Goal: Information Seeking & Learning: Stay updated

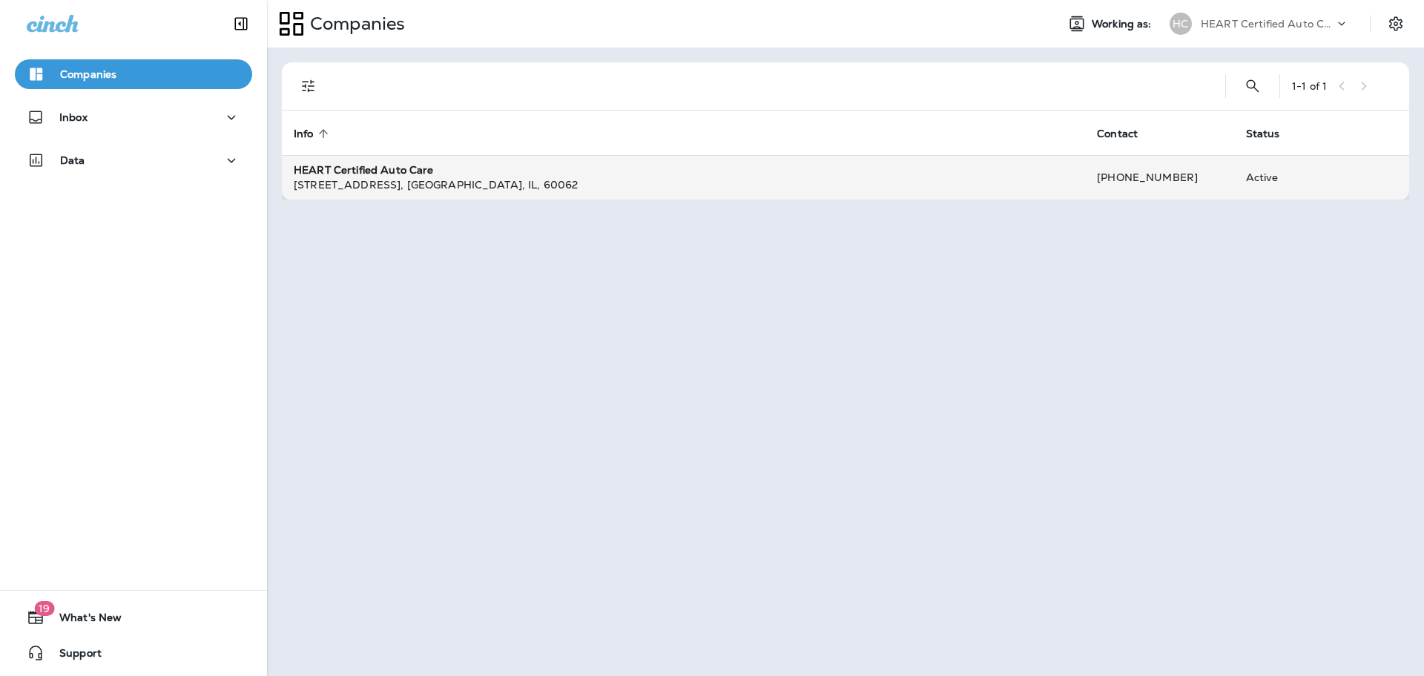
click at [592, 178] on div "[STREET_ADDRESS]" at bounding box center [684, 184] width 780 height 15
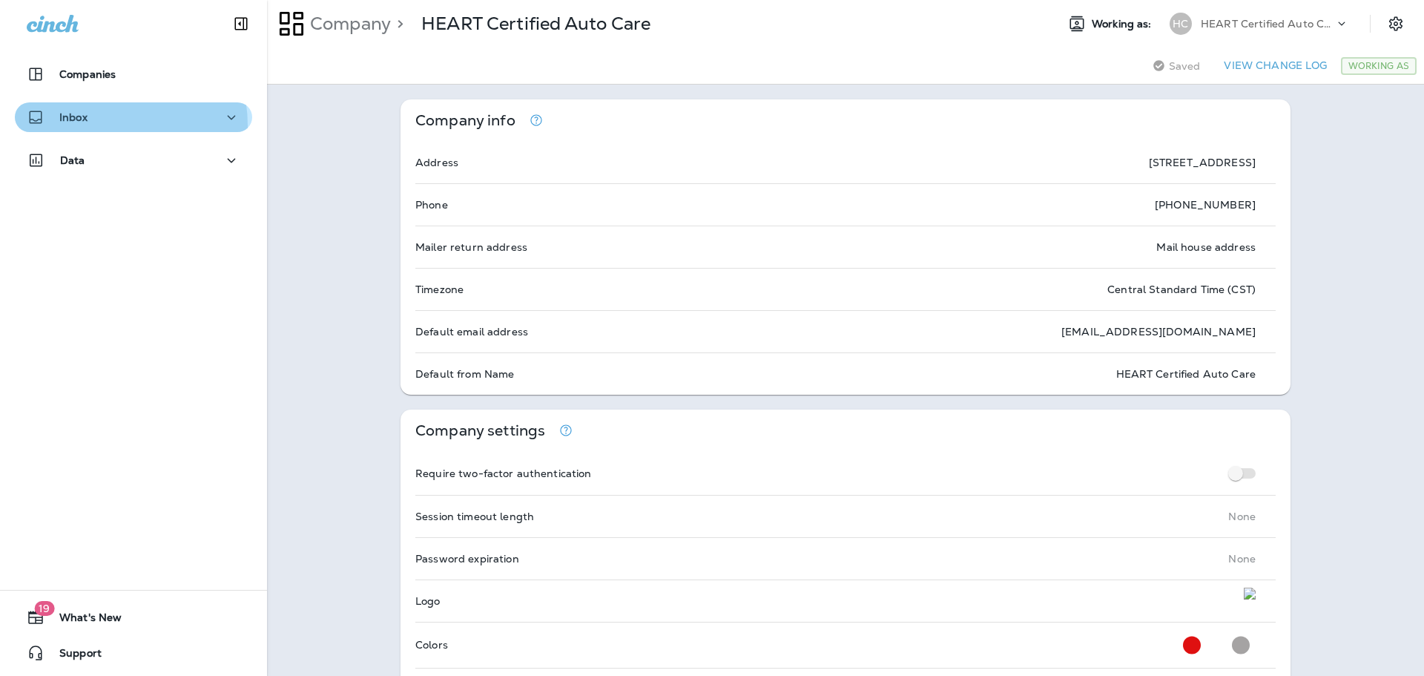
click at [89, 126] on div "Inbox" at bounding box center [134, 117] width 214 height 19
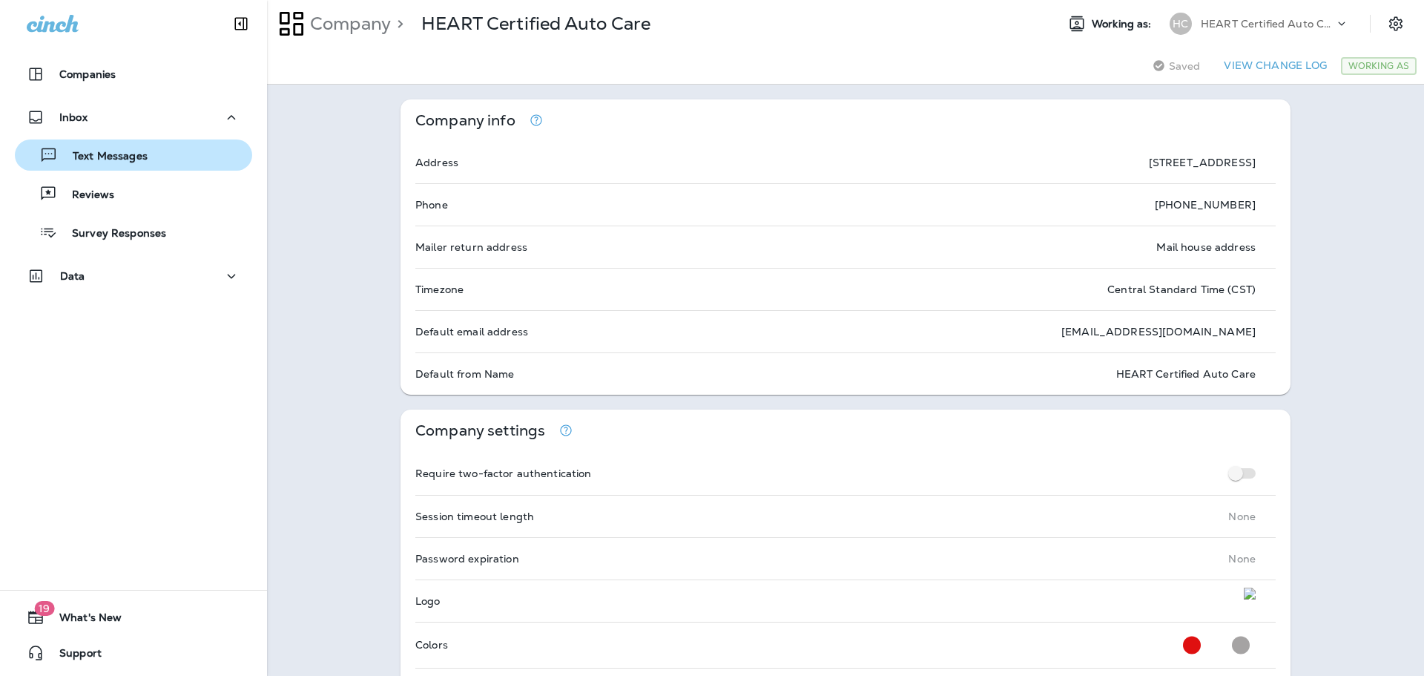
click at [91, 153] on p "Text Messages" at bounding box center [103, 157] width 90 height 14
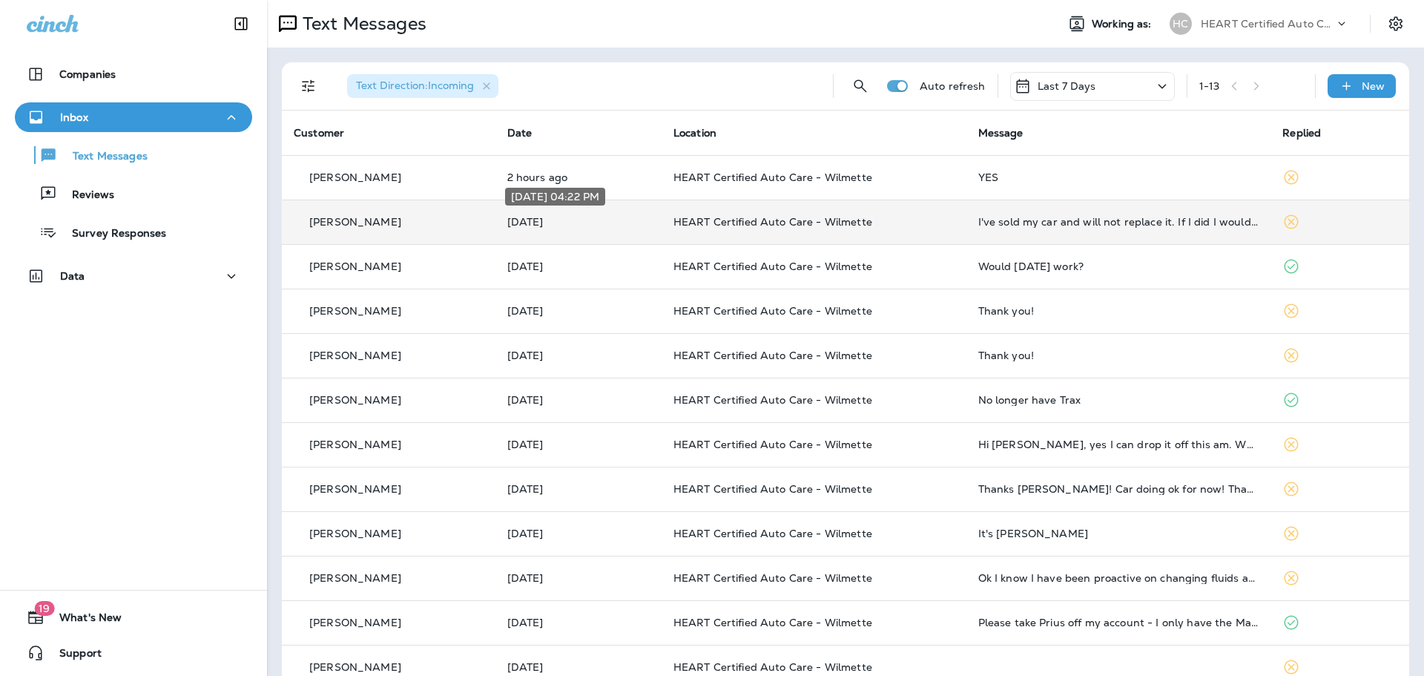
click at [616, 219] on p "[DATE]" at bounding box center [578, 222] width 142 height 12
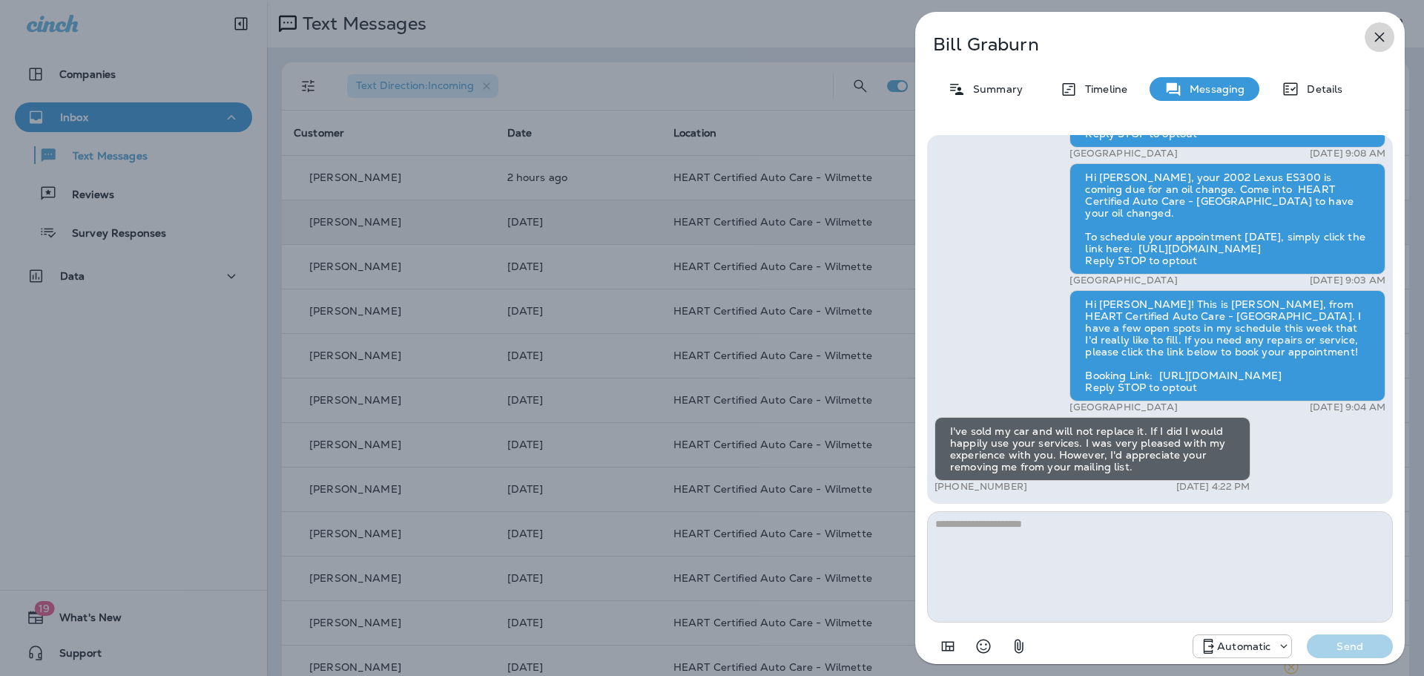
click at [1379, 44] on icon "button" at bounding box center [1380, 37] width 18 height 18
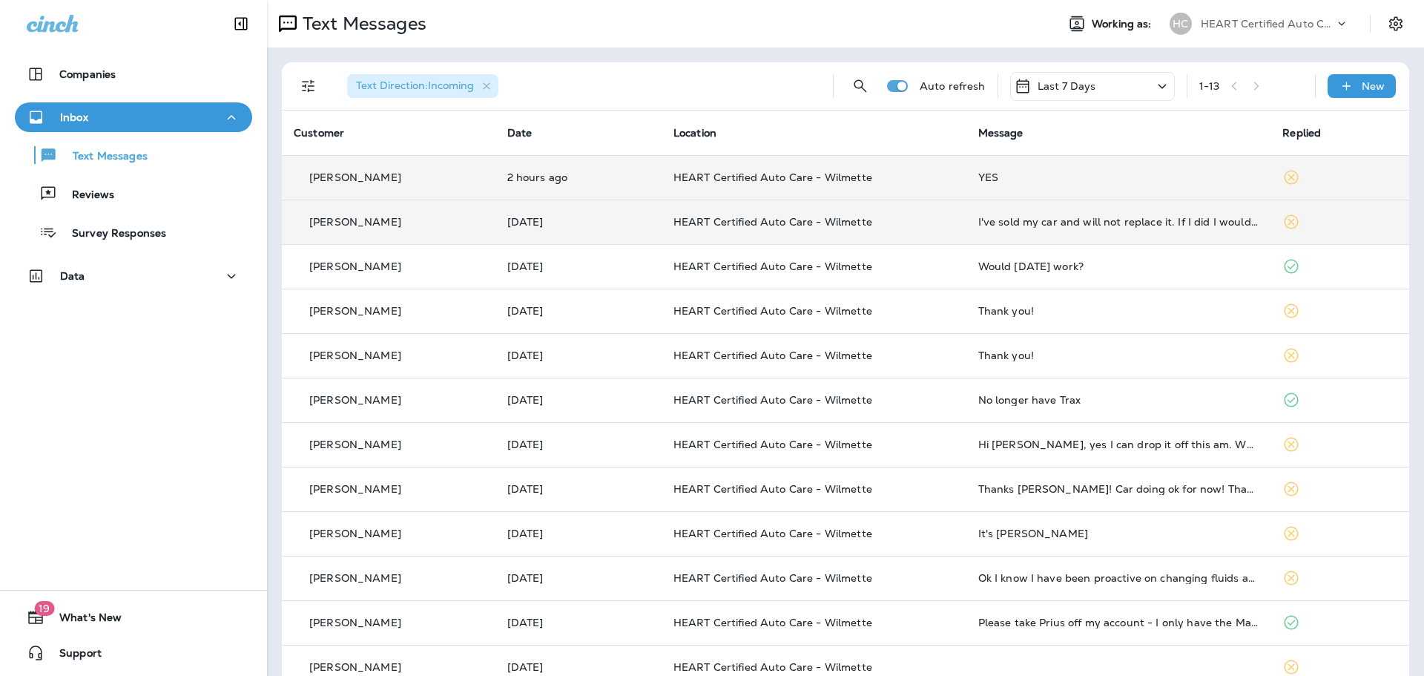
click at [1115, 182] on div "YES" at bounding box center [1119, 177] width 281 height 12
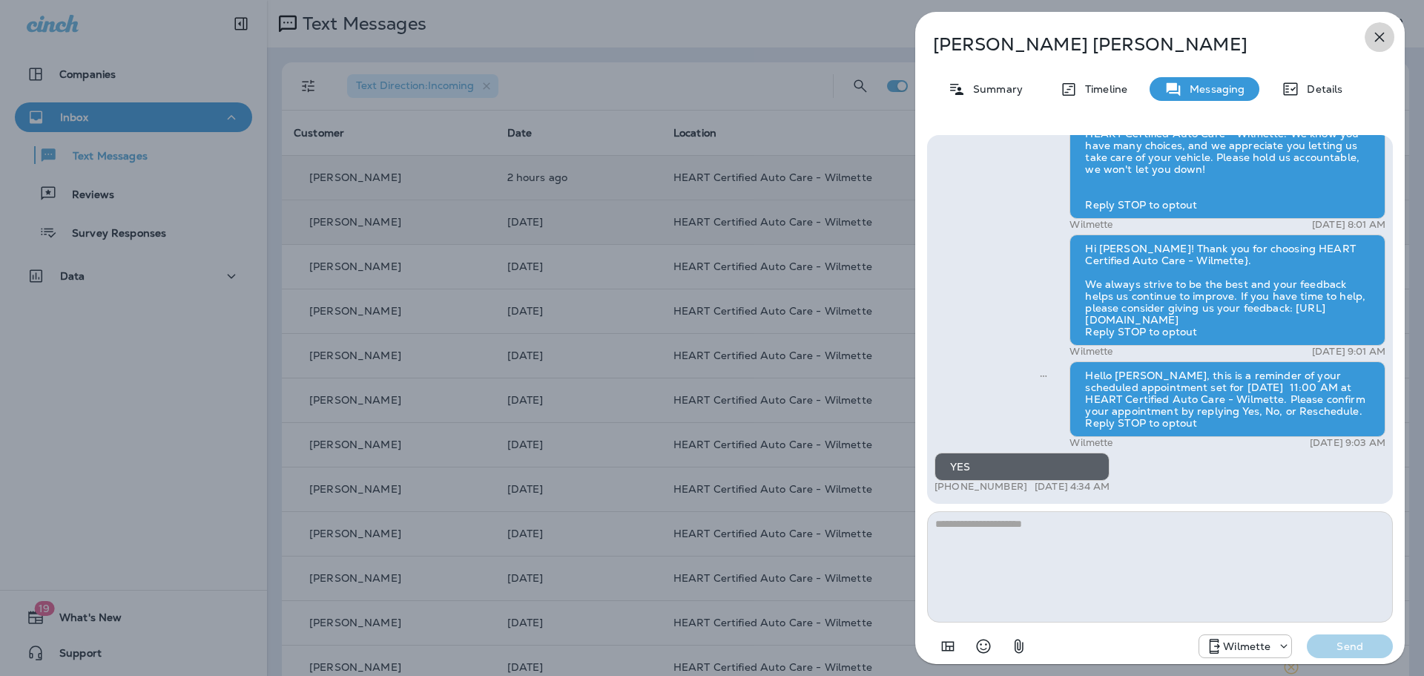
click at [1380, 36] on icon "button" at bounding box center [1380, 38] width 10 height 10
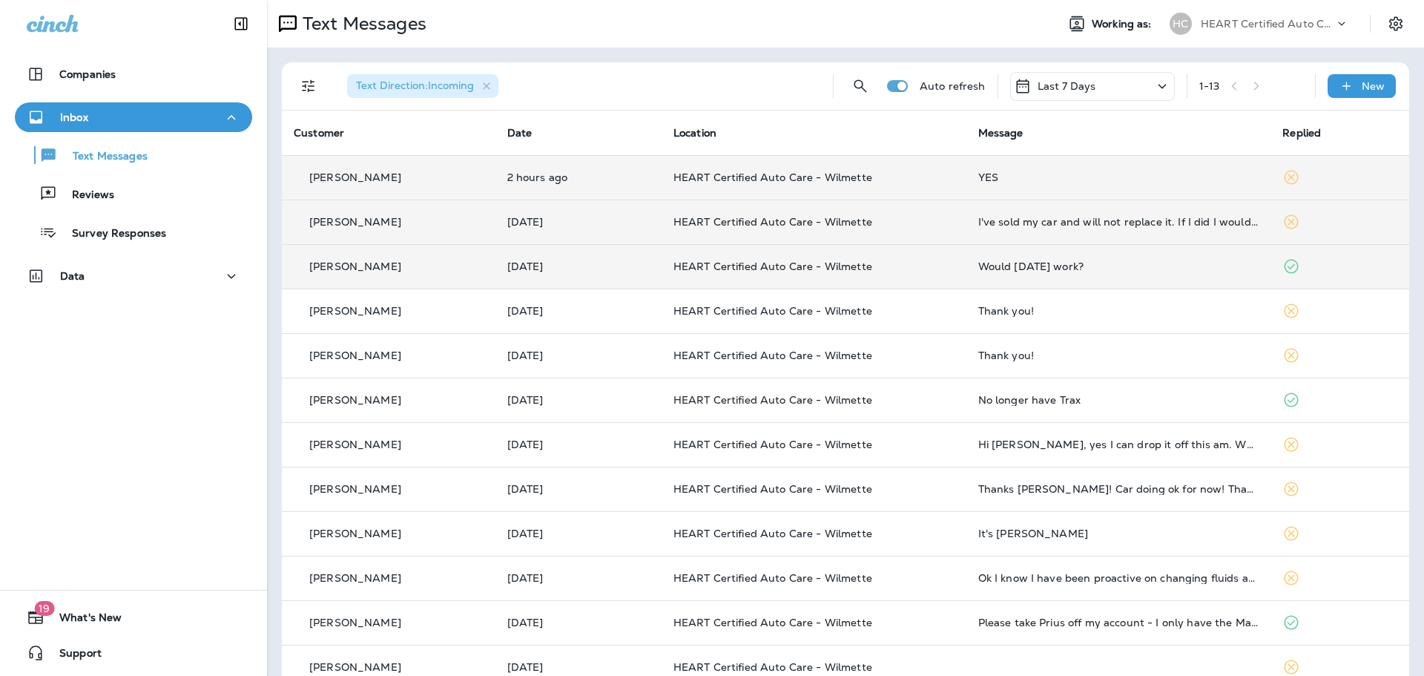
click at [1157, 269] on div "Would [DATE] work?" at bounding box center [1119, 266] width 281 height 12
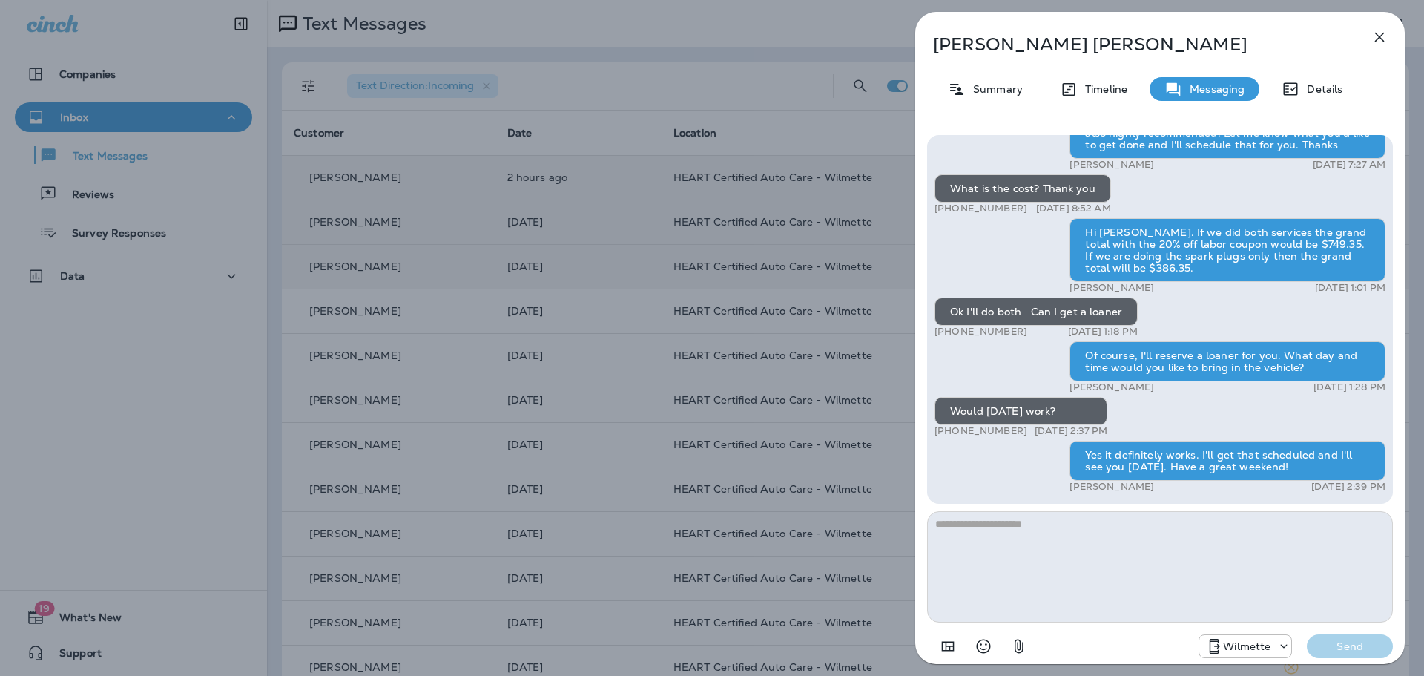
click at [1375, 43] on icon "button" at bounding box center [1380, 37] width 18 height 18
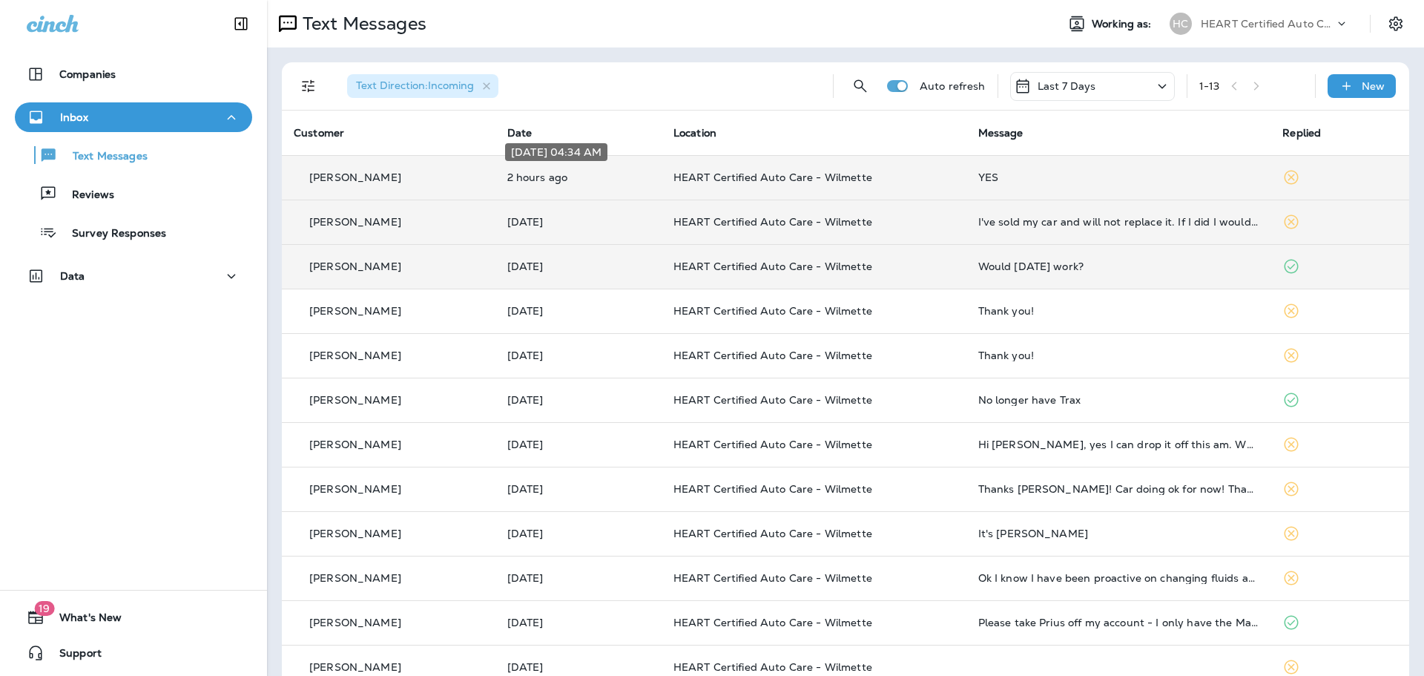
click at [622, 180] on p "2 hours ago" at bounding box center [578, 177] width 142 height 12
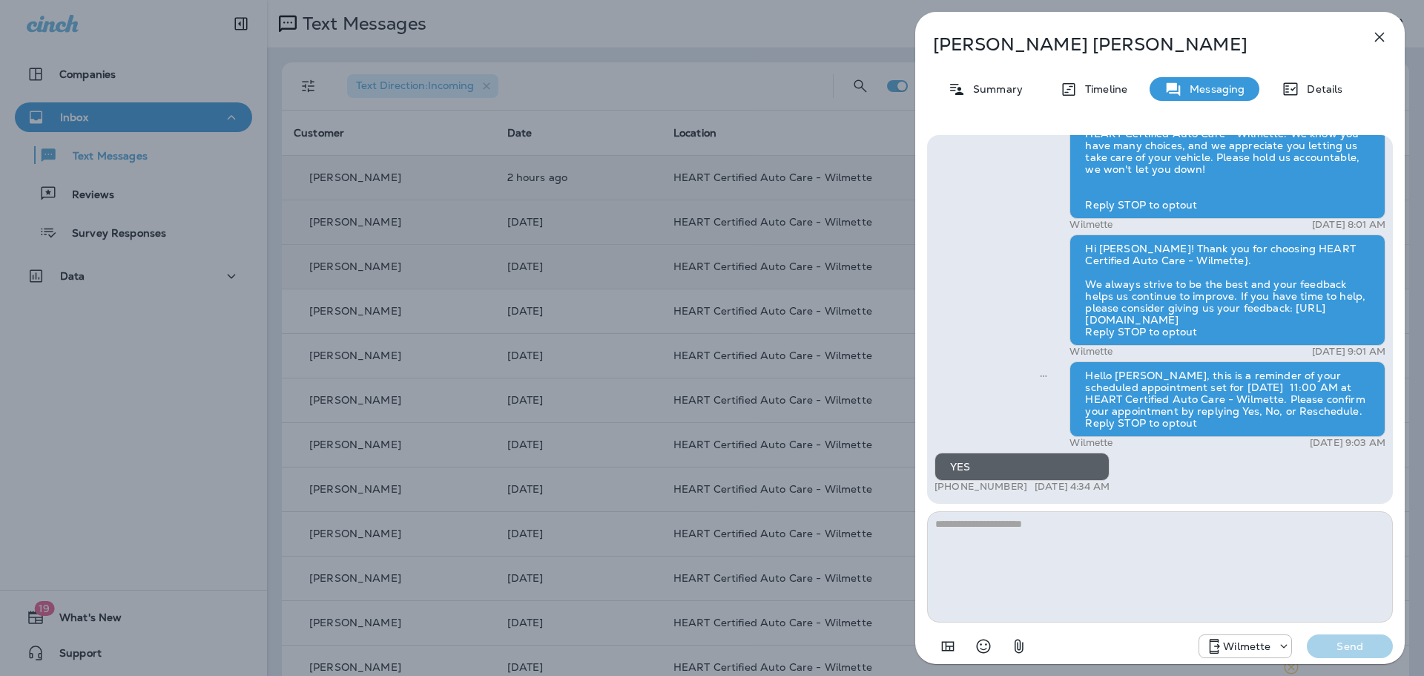
click at [1386, 33] on icon "button" at bounding box center [1380, 37] width 18 height 18
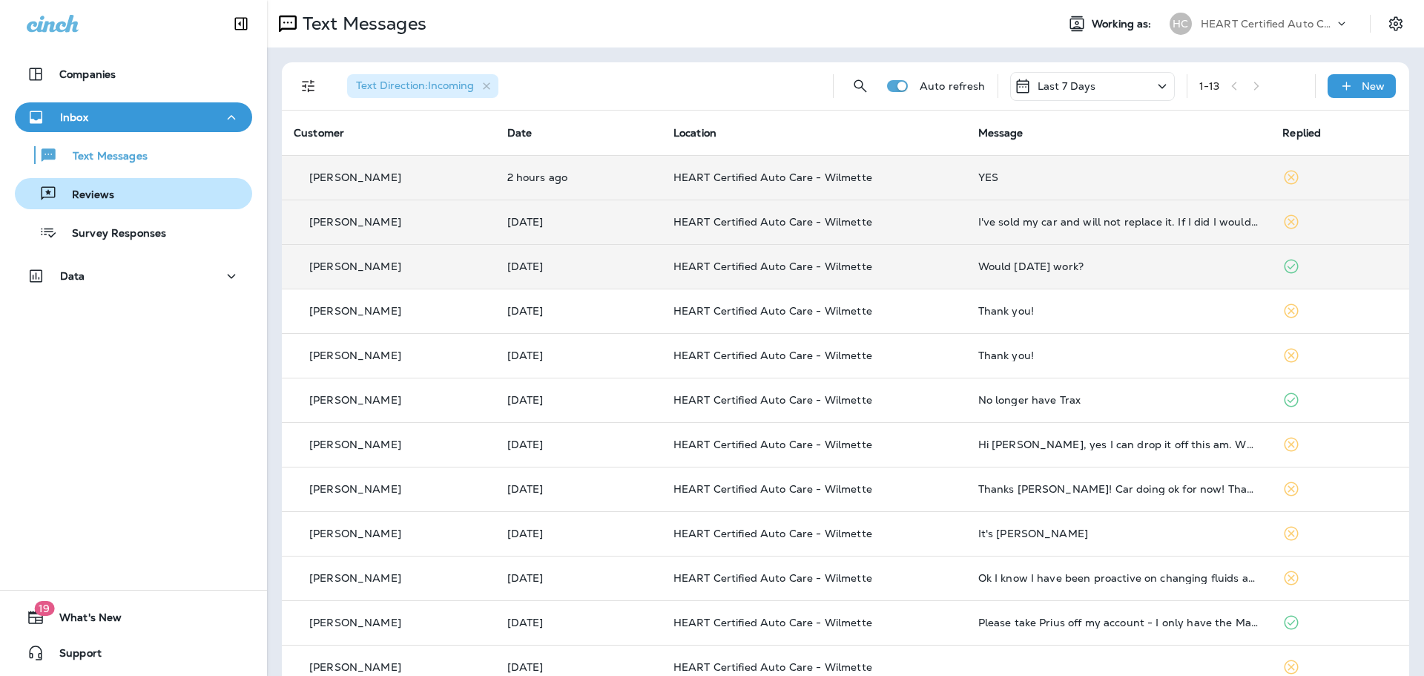
click at [156, 197] on div "Reviews" at bounding box center [134, 194] width 226 height 22
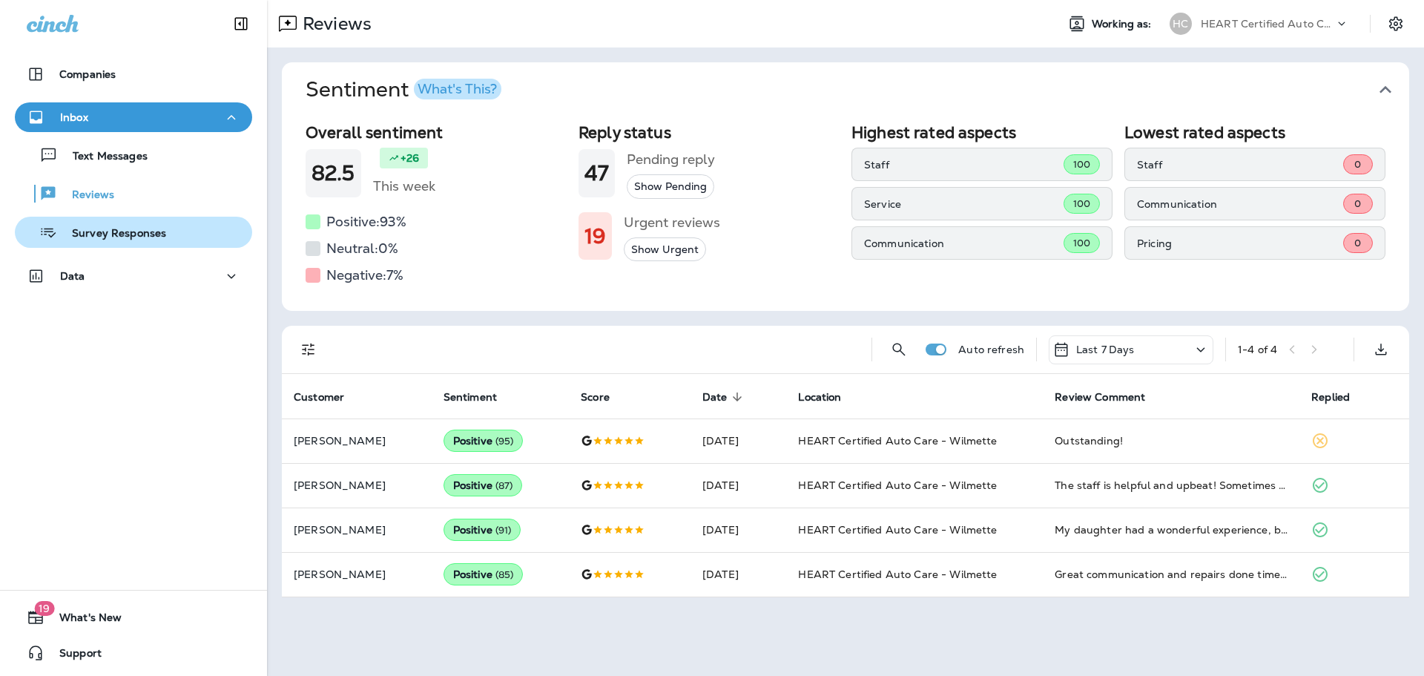
click at [119, 234] on p "Survey Responses" at bounding box center [111, 234] width 109 height 14
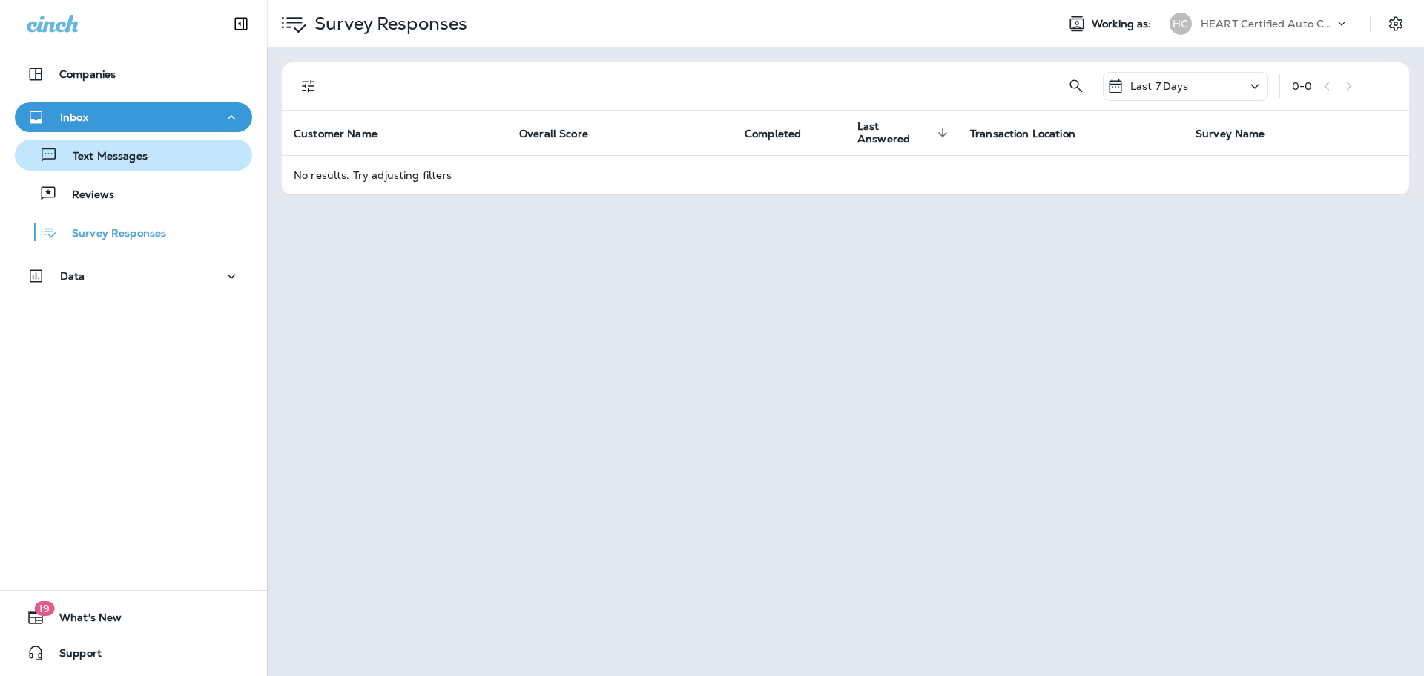
click at [128, 161] on p "Text Messages" at bounding box center [103, 157] width 90 height 14
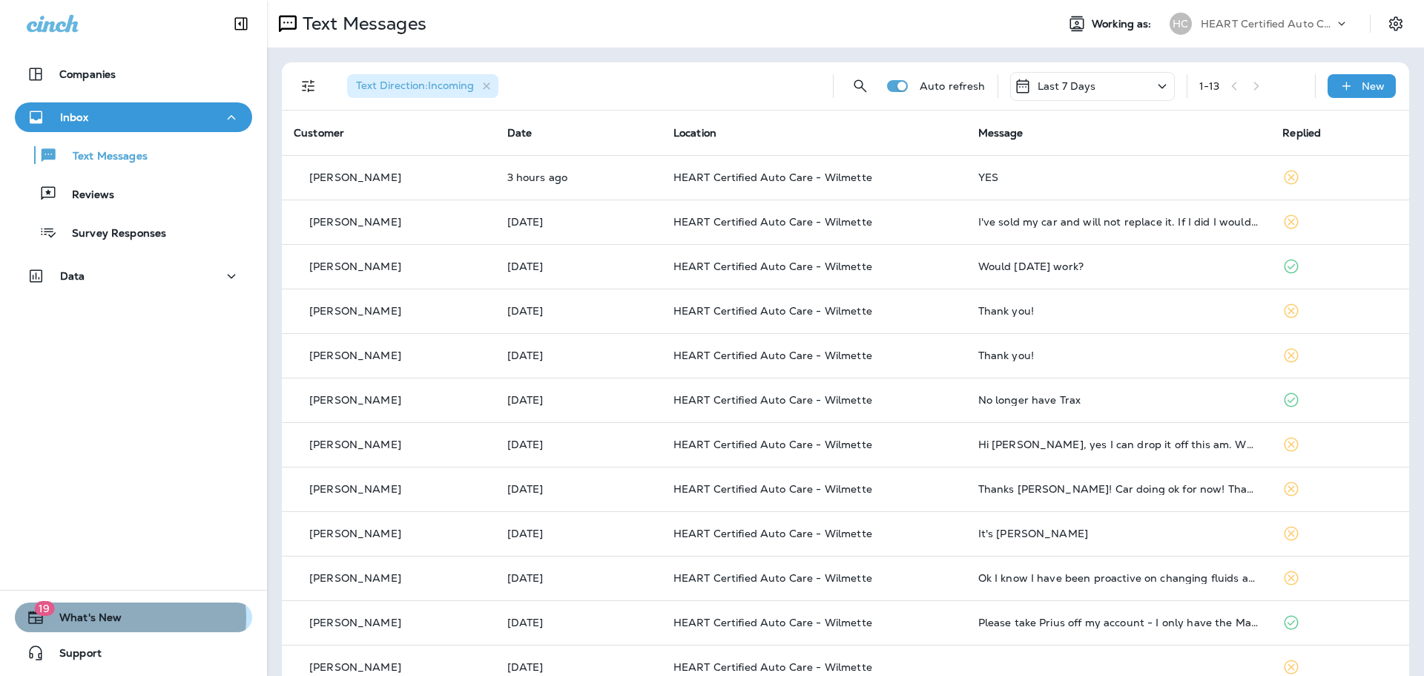
click at [128, 617] on button "19 What's New" at bounding box center [133, 617] width 237 height 30
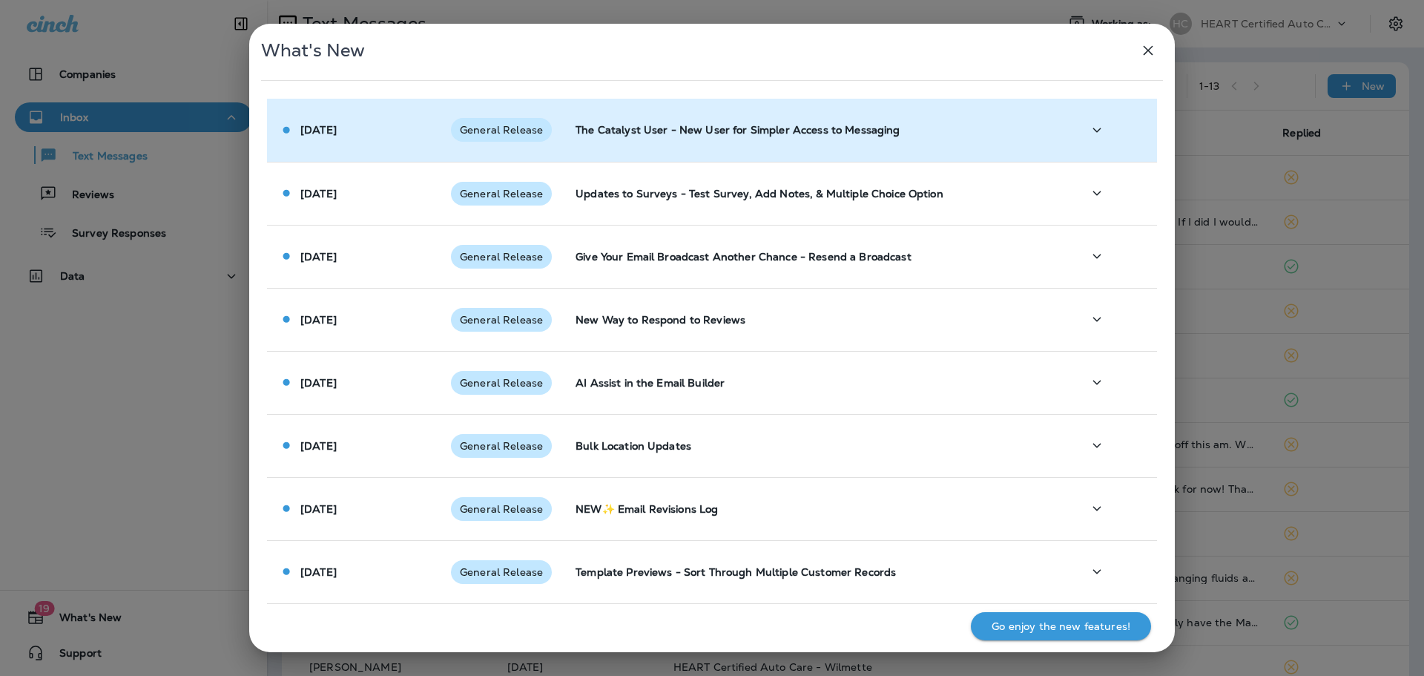
click at [918, 142] on td "The Catalyst User - New User for Simpler Access to Messaging" at bounding box center [817, 130] width 507 height 63
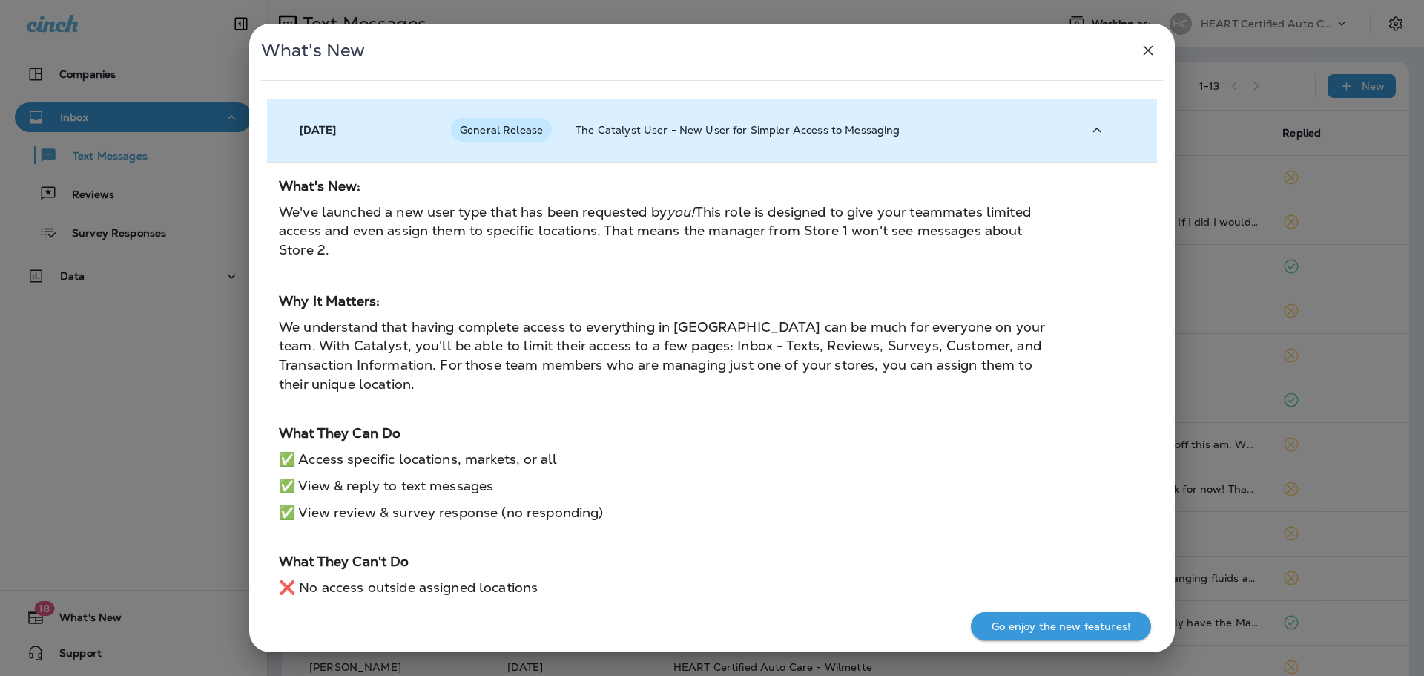
click at [582, 128] on p "The Catalyst User - New User for Simpler Access to Messaging" at bounding box center [817, 130] width 483 height 12
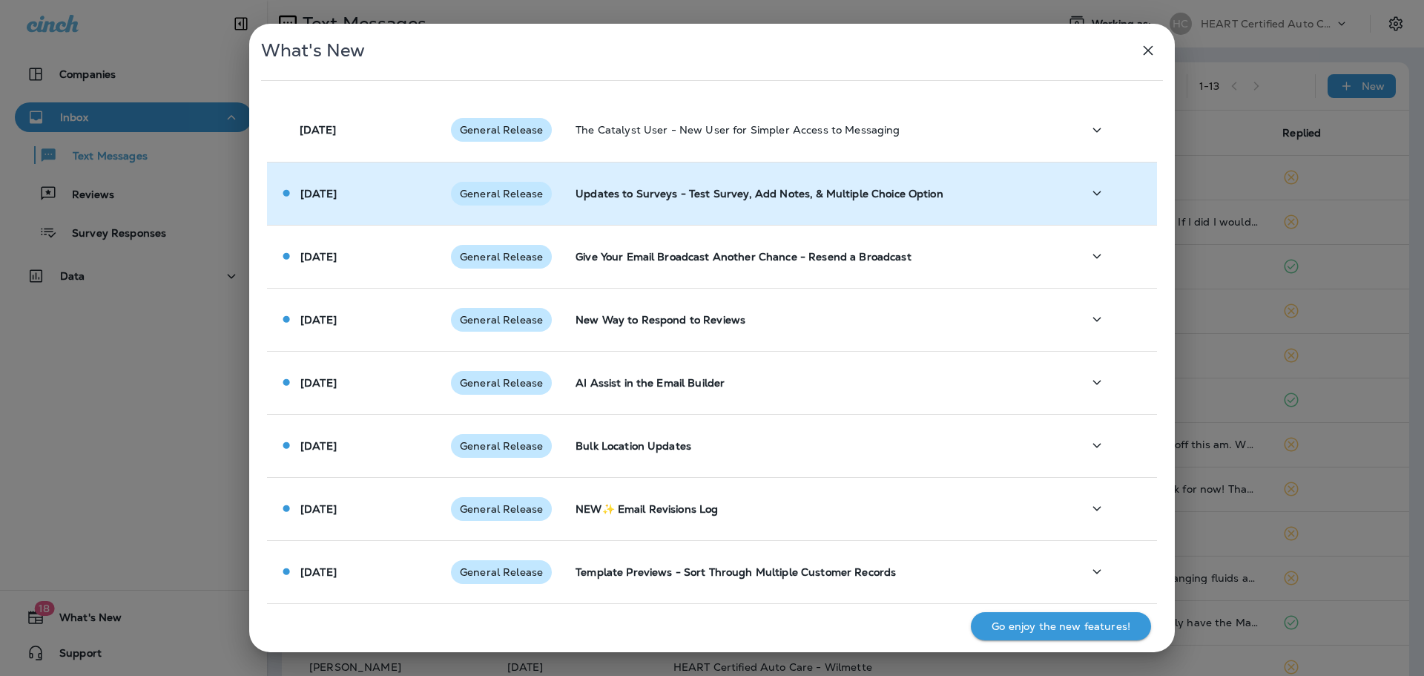
click at [571, 185] on td "Updates to Surveys - Test Survey, Add Notes, & Multiple Choice Option" at bounding box center [817, 193] width 507 height 63
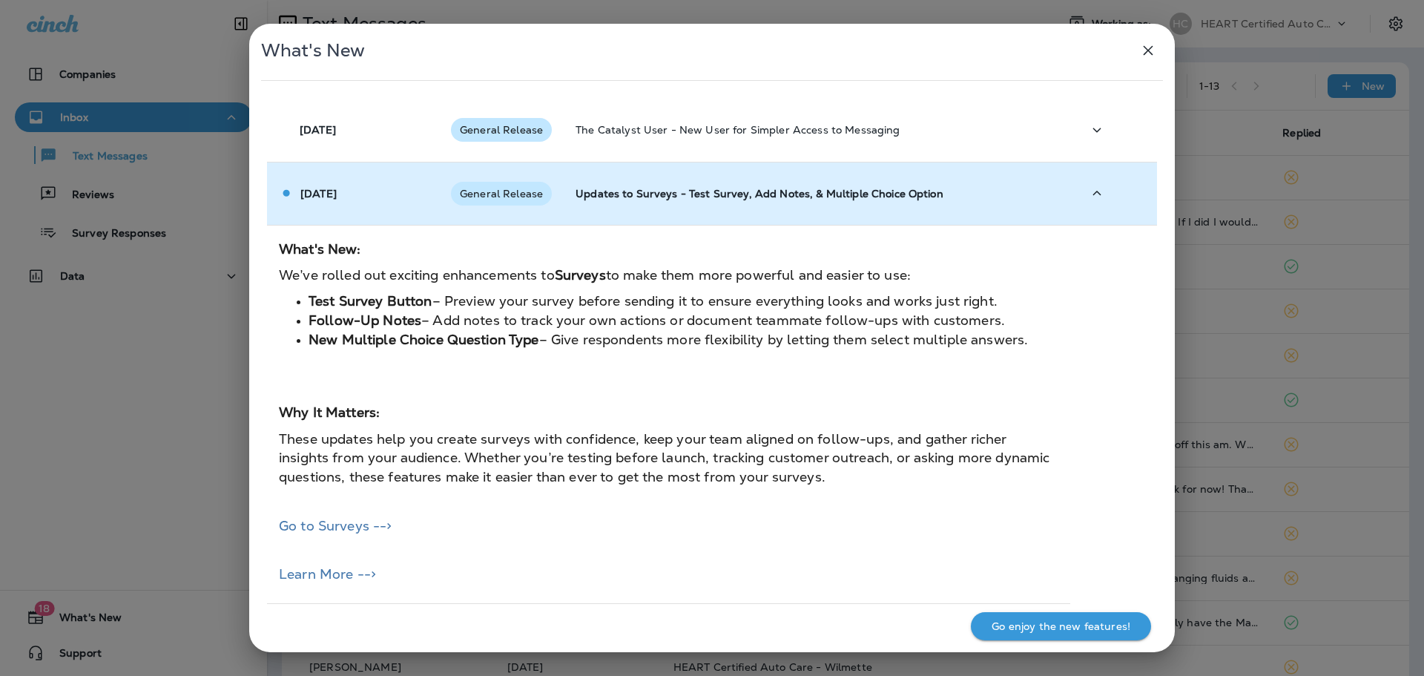
click at [578, 191] on p "Updates to Surveys - Test Survey, Add Notes, & Multiple Choice Option" at bounding box center [817, 194] width 483 height 12
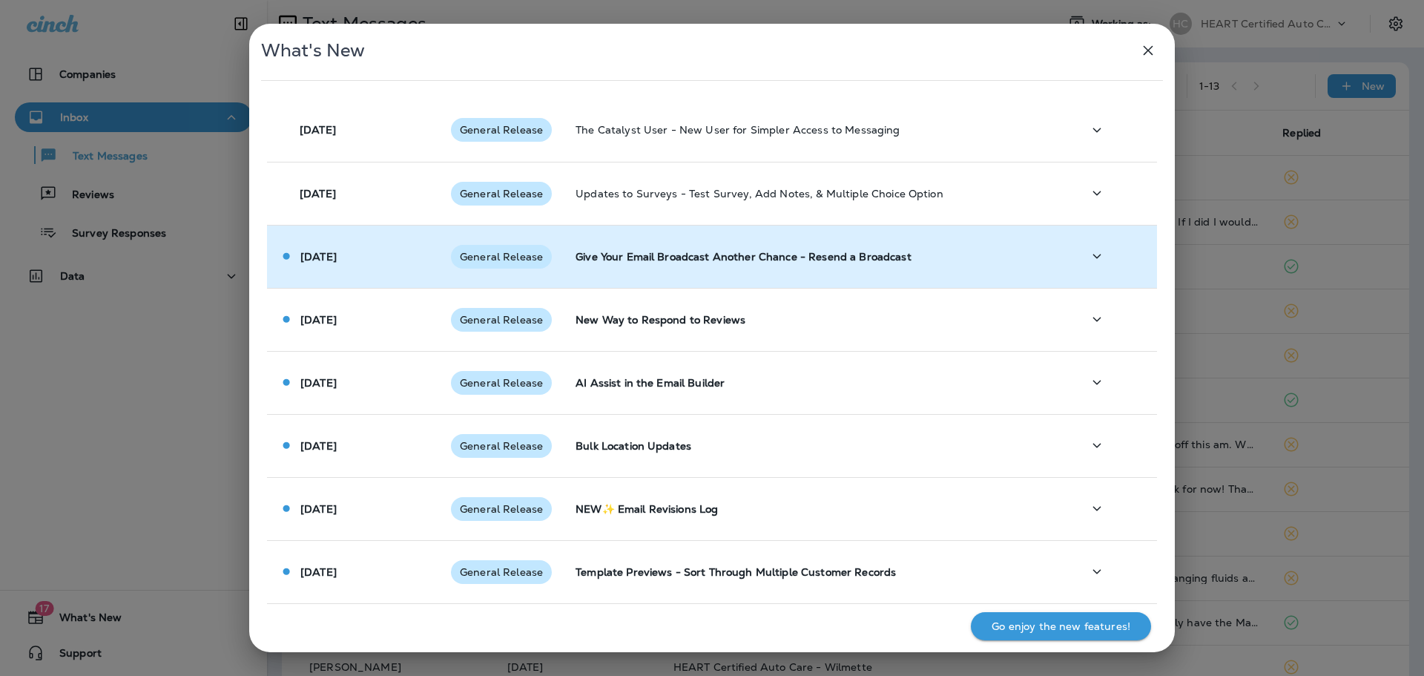
click at [591, 236] on td "Give Your Email Broadcast Another Chance - Resend a Broadcast" at bounding box center [817, 256] width 507 height 63
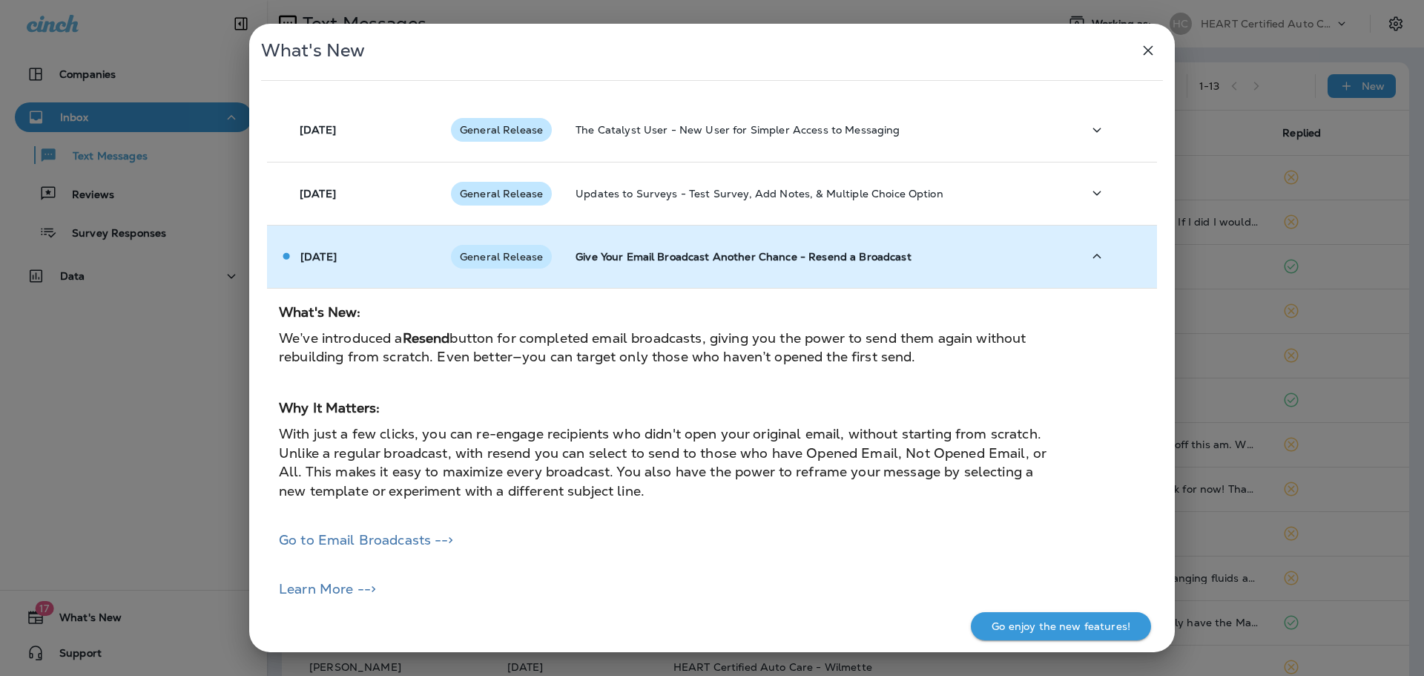
click at [592, 243] on td "Give Your Email Broadcast Another Chance - Resend a Broadcast" at bounding box center [817, 256] width 507 height 63
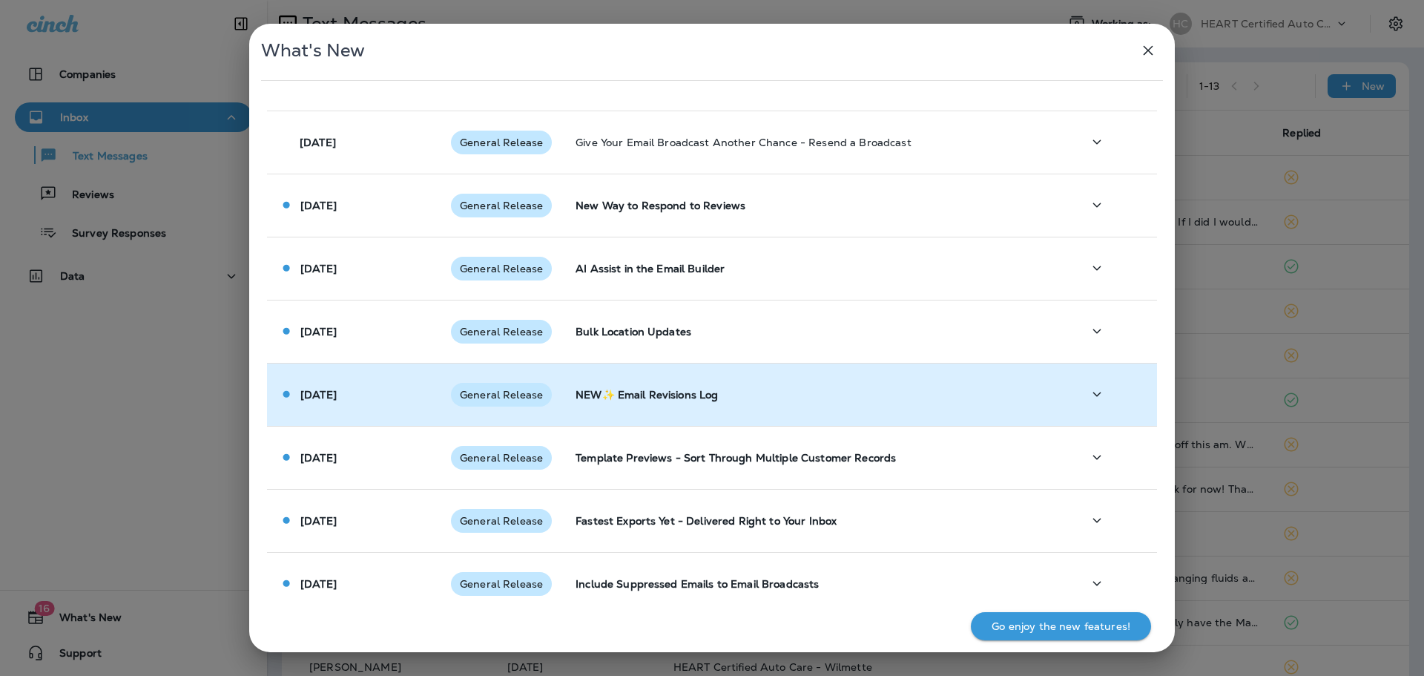
scroll to position [297, 0]
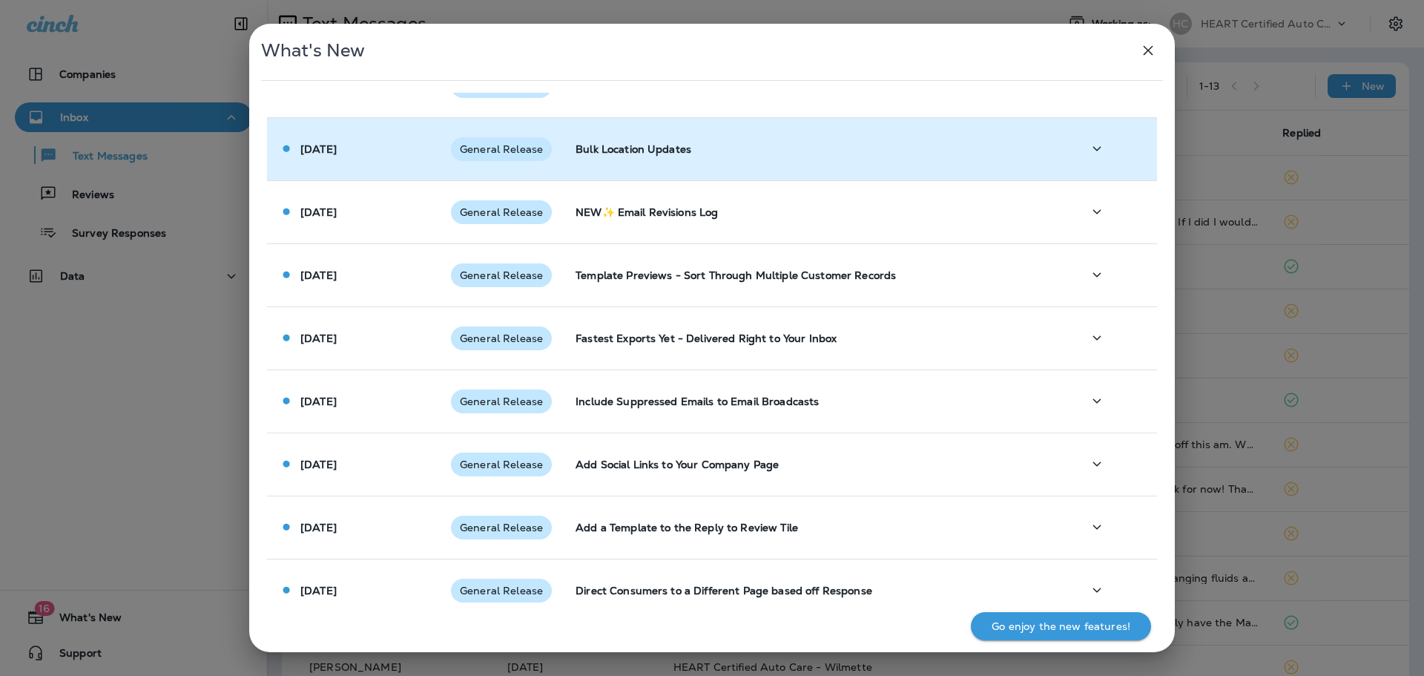
click at [605, 168] on td "Bulk Location Updates" at bounding box center [817, 148] width 507 height 63
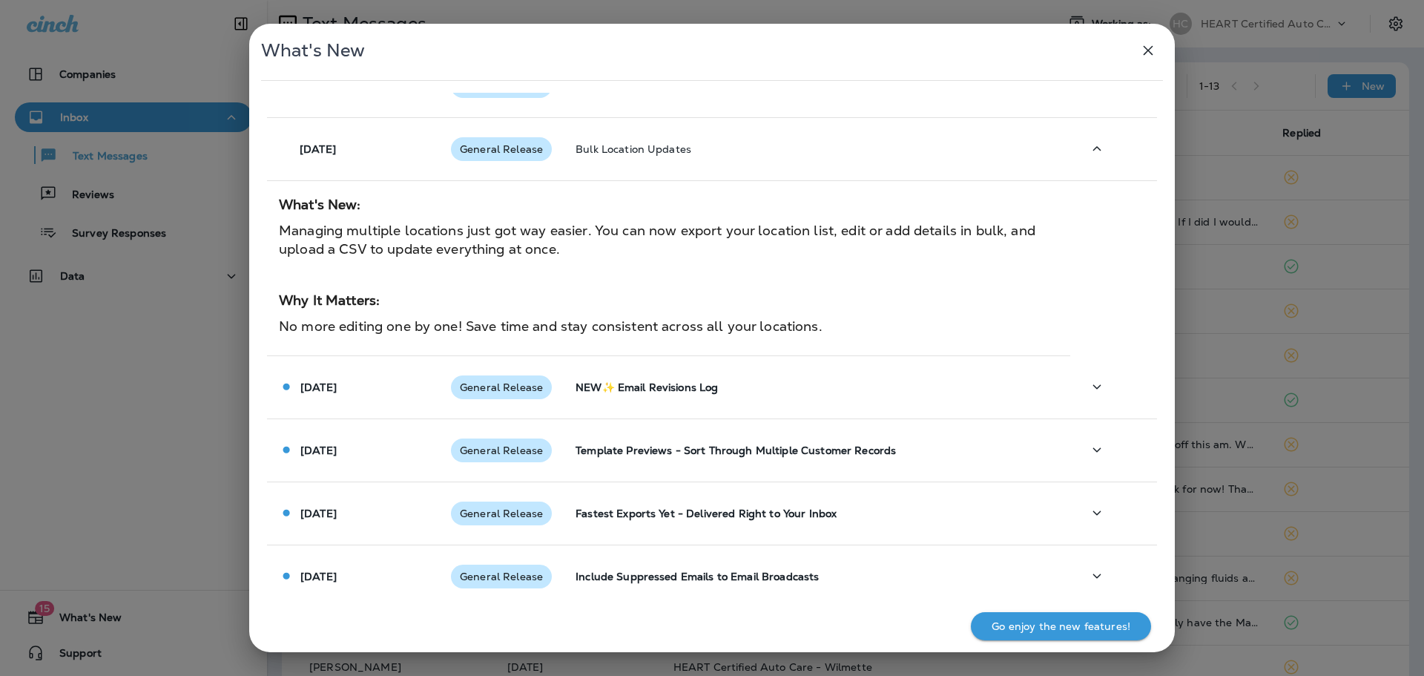
click at [611, 189] on td "What's New: Managing multiple locations just got way easier. You can now export…" at bounding box center [668, 267] width 803 height 175
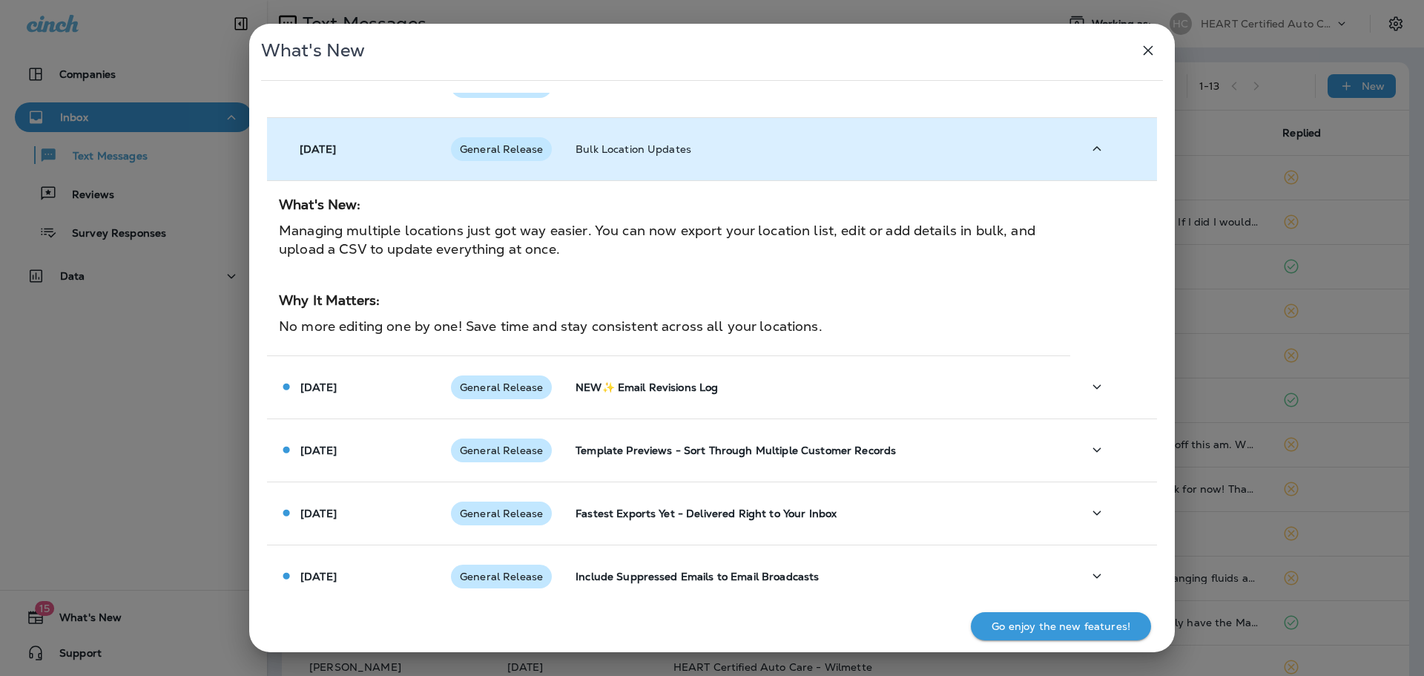
click at [614, 154] on p "Bulk Location Updates" at bounding box center [817, 149] width 483 height 12
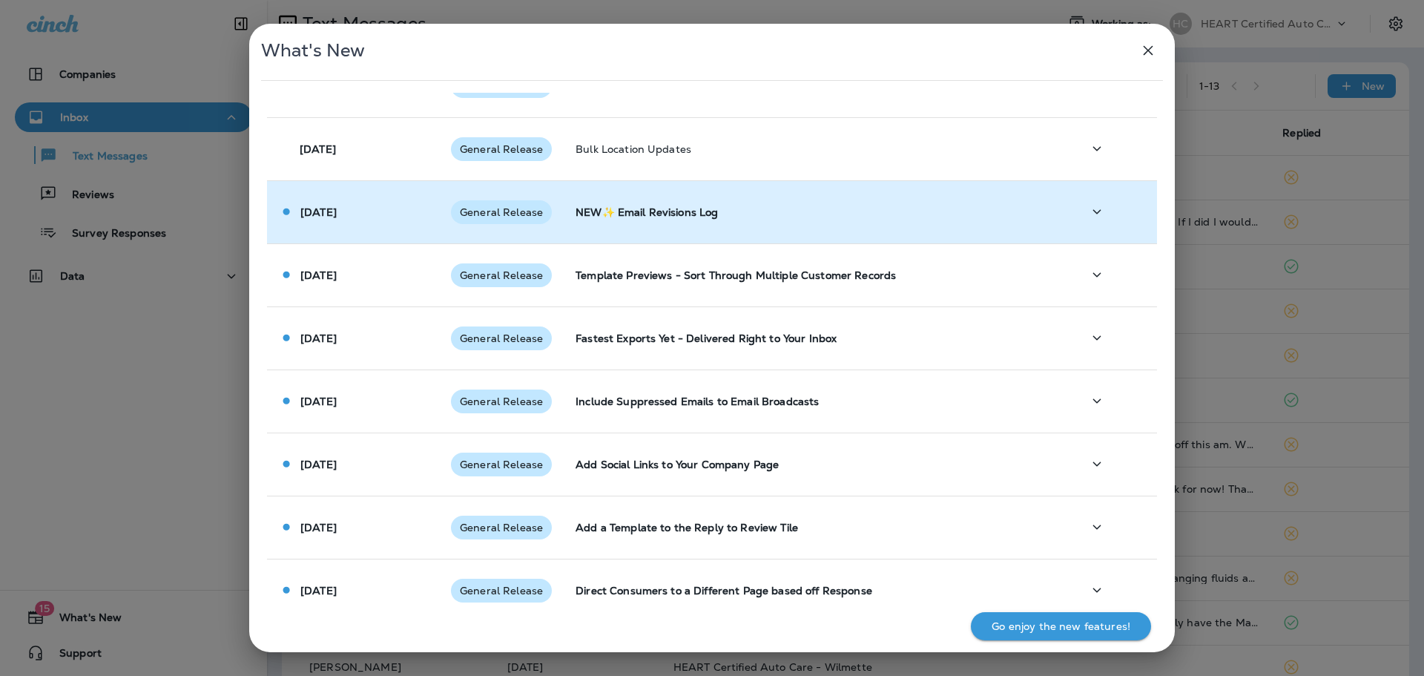
click at [619, 209] on p "NEW✨ Email Revisions Log" at bounding box center [817, 212] width 483 height 12
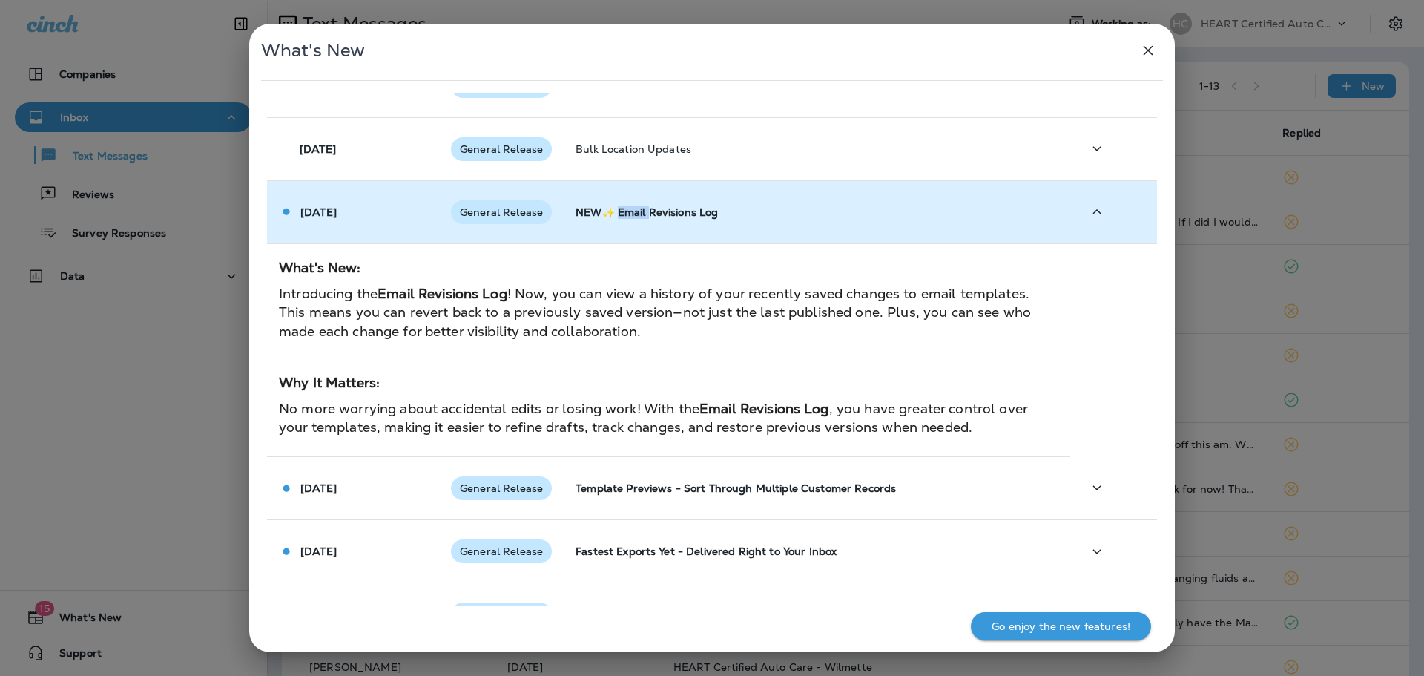
click at [620, 209] on p "NEW✨ Email Revisions Log" at bounding box center [817, 212] width 483 height 12
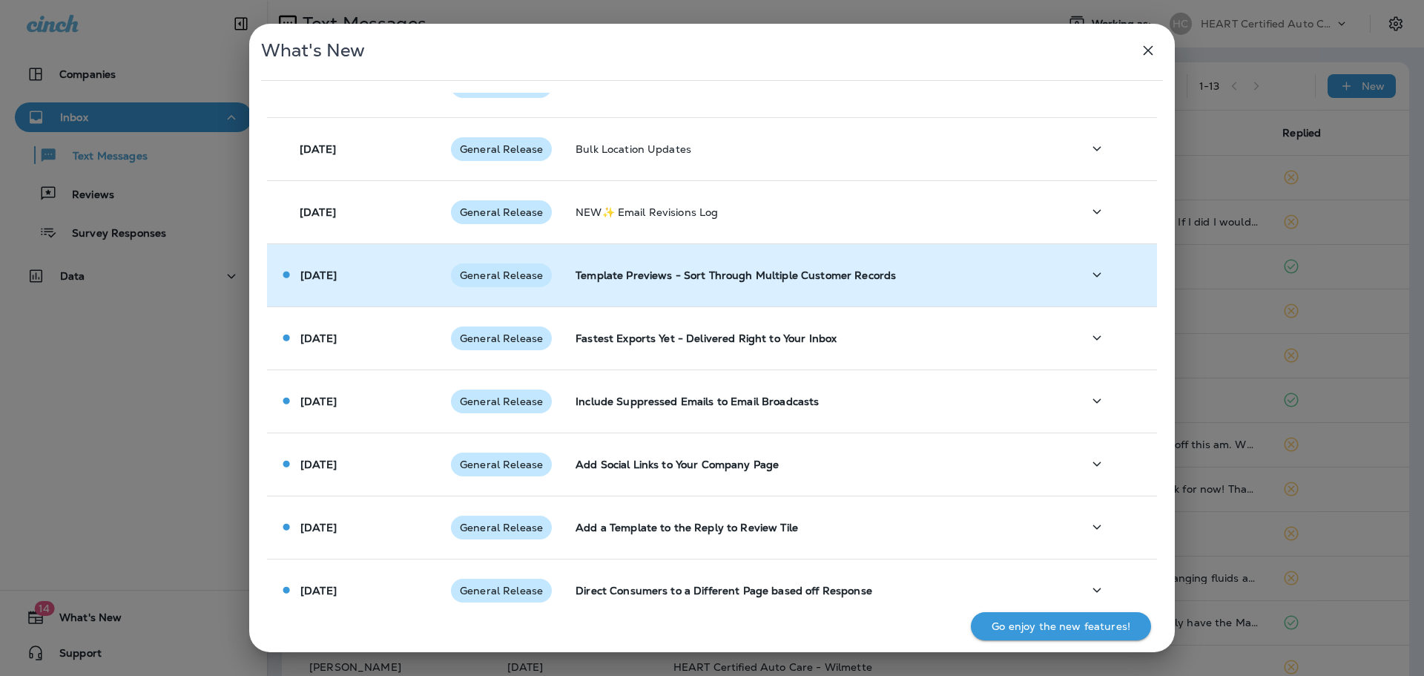
click at [623, 269] on td "Template Previews - Sort Through Multiple Customer Records" at bounding box center [817, 274] width 507 height 63
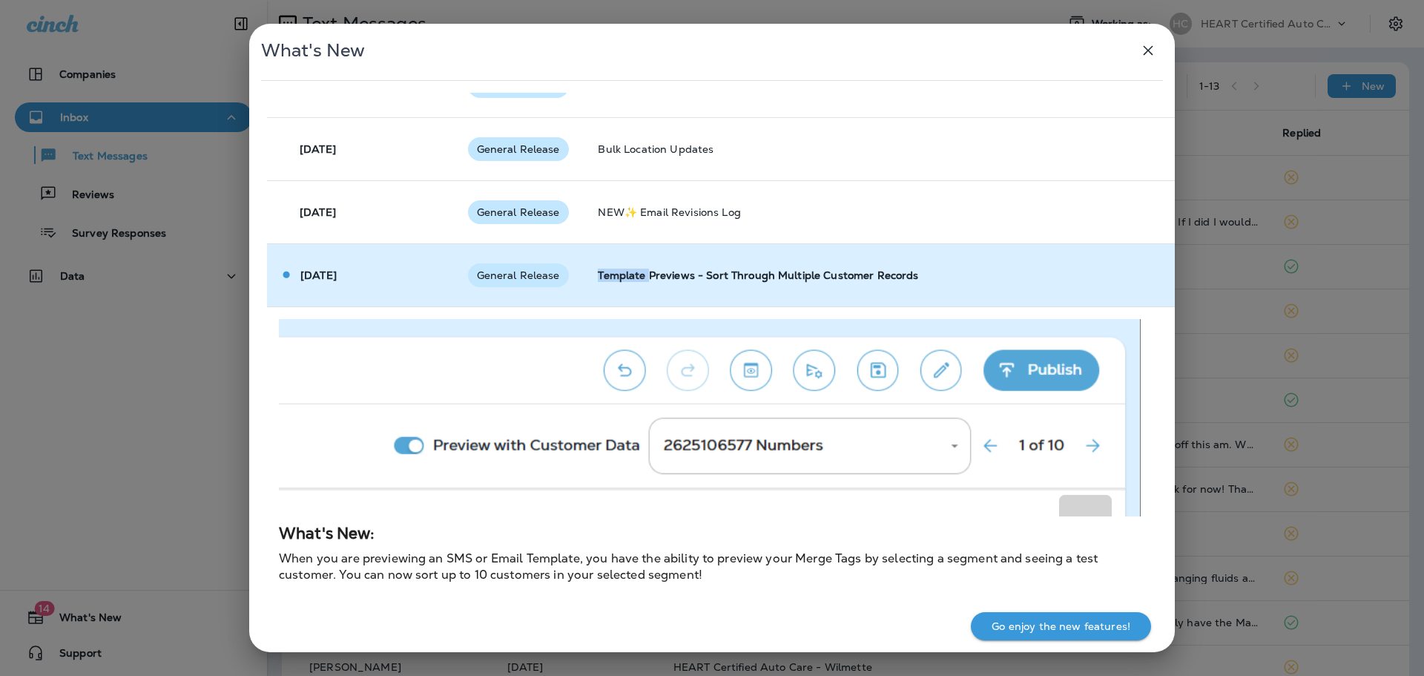
click at [623, 269] on p "Template Previews - Sort Through Multiple Customer Records" at bounding box center [869, 275] width 543 height 12
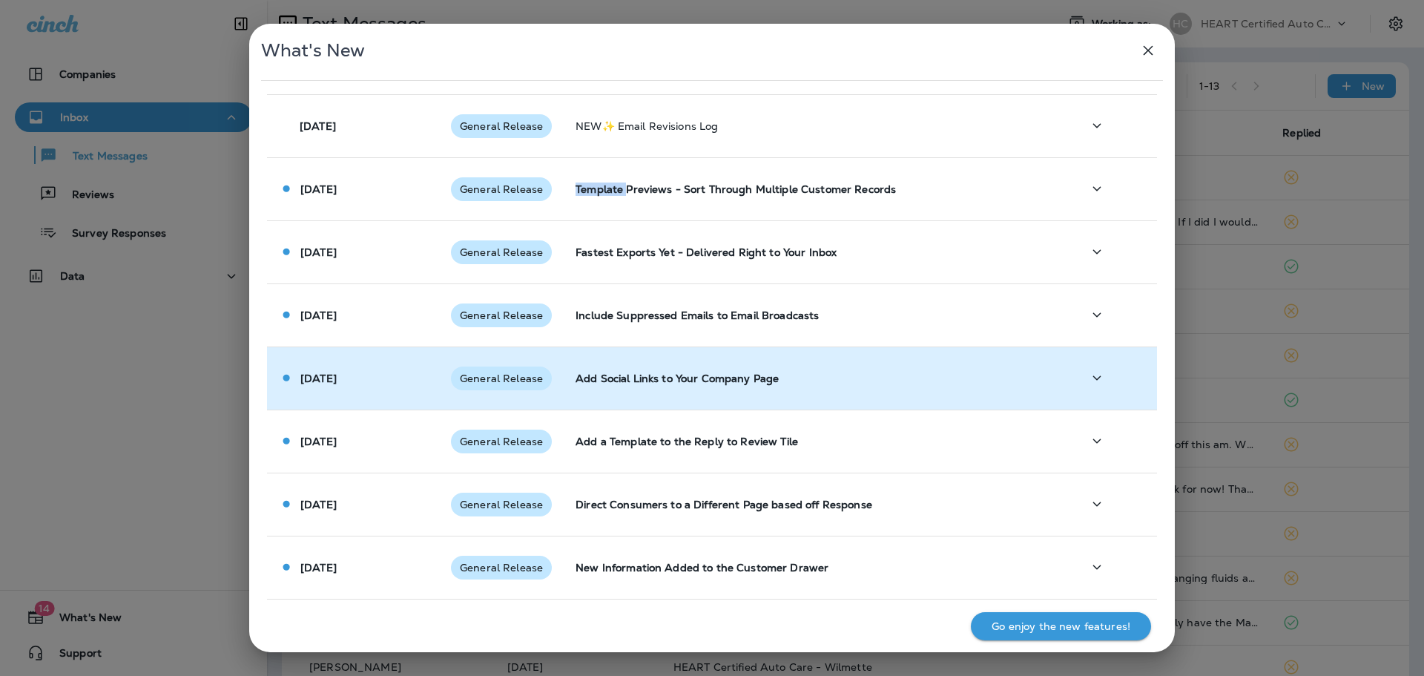
scroll to position [519, 0]
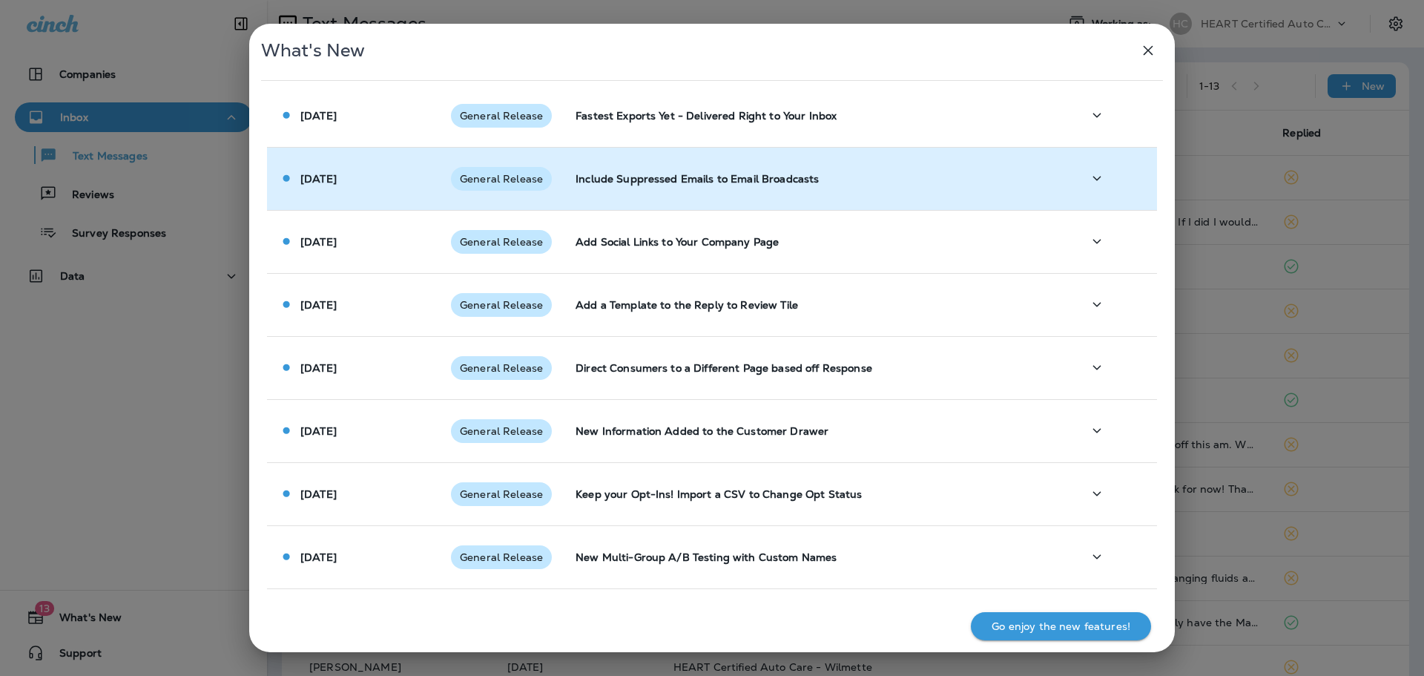
click at [639, 200] on td "Include Suppressed Emails to Email Broadcasts" at bounding box center [817, 178] width 507 height 63
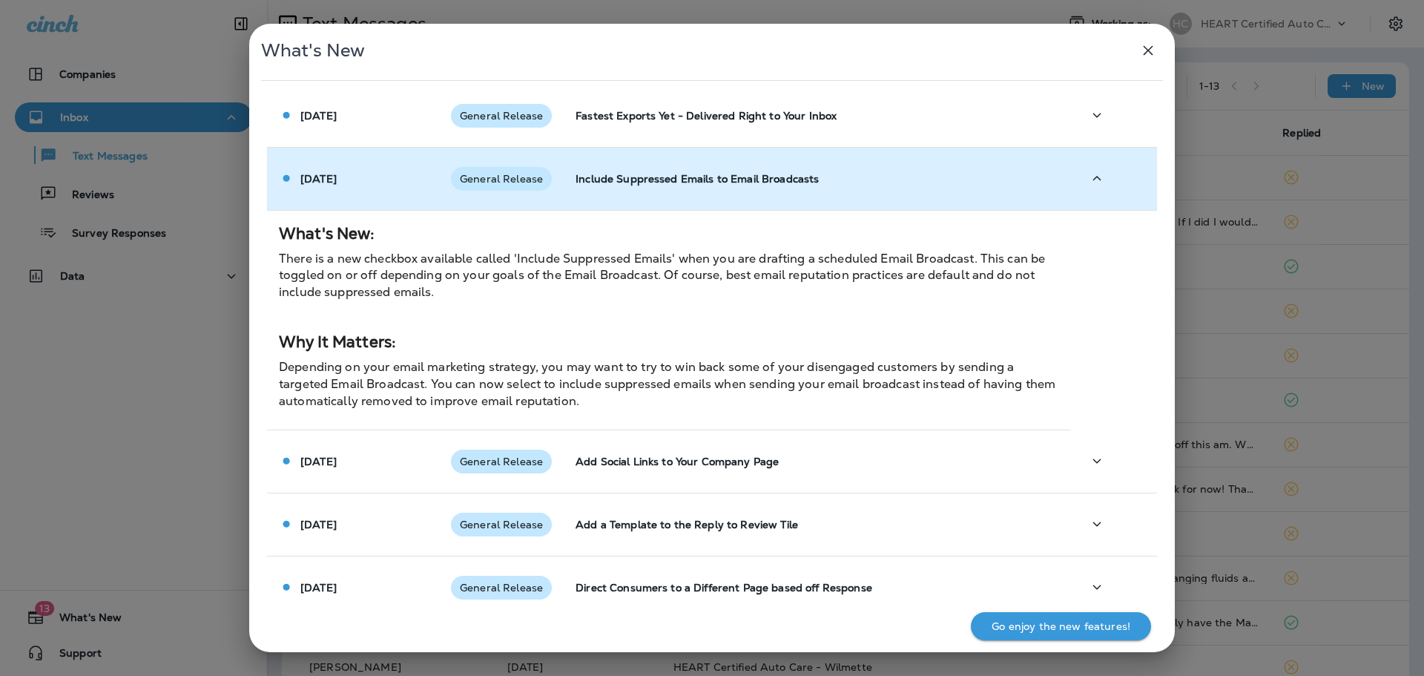
click at [638, 190] on td "Include Suppressed Emails to Email Broadcasts" at bounding box center [817, 178] width 507 height 63
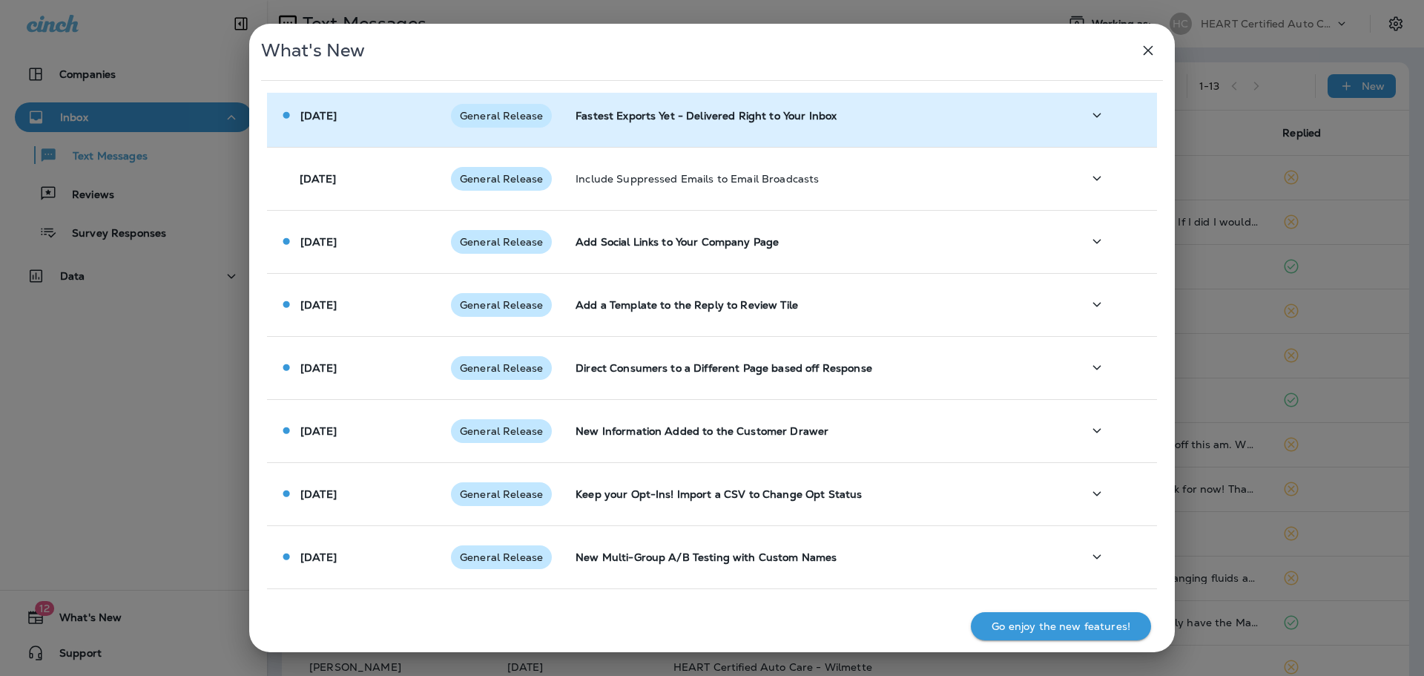
click at [638, 139] on td "Fastest Exports Yet - Delivered Right to Your Inbox" at bounding box center [817, 115] width 507 height 63
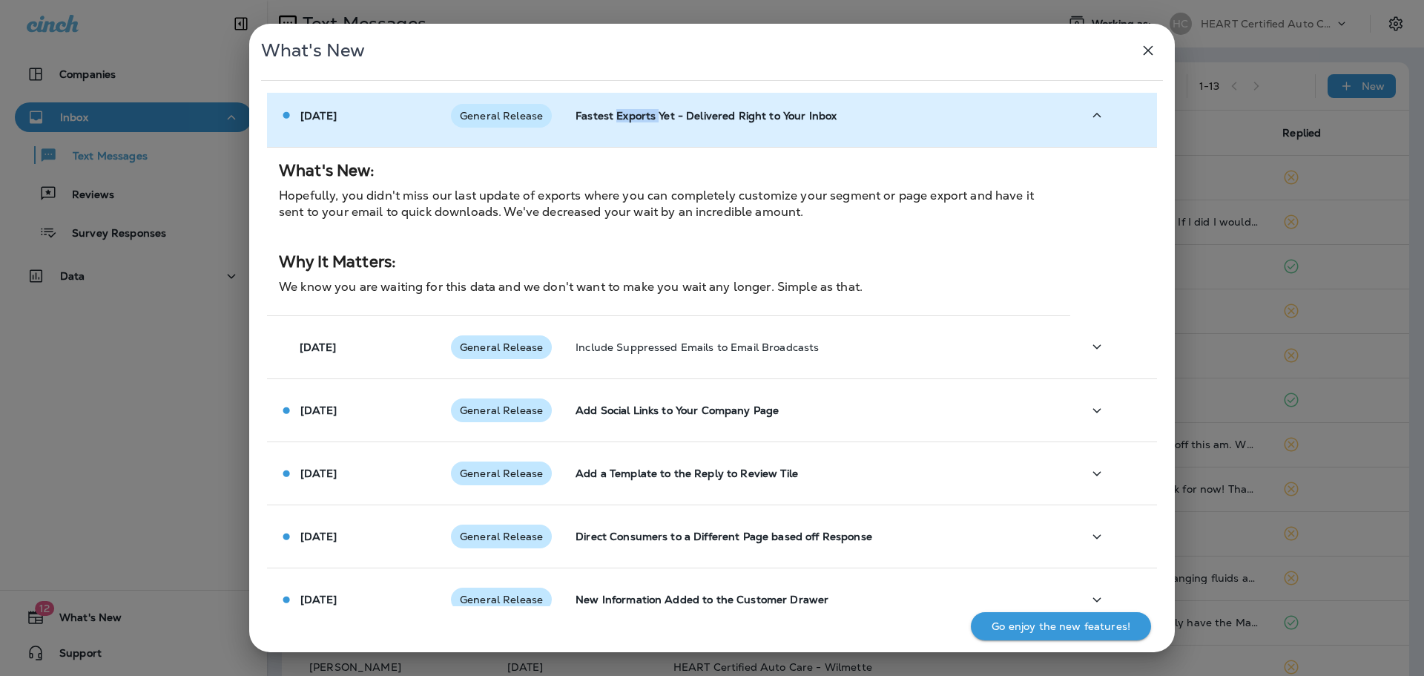
click at [638, 139] on td "Fastest Exports Yet - Delivered Right to Your Inbox" at bounding box center [817, 115] width 507 height 63
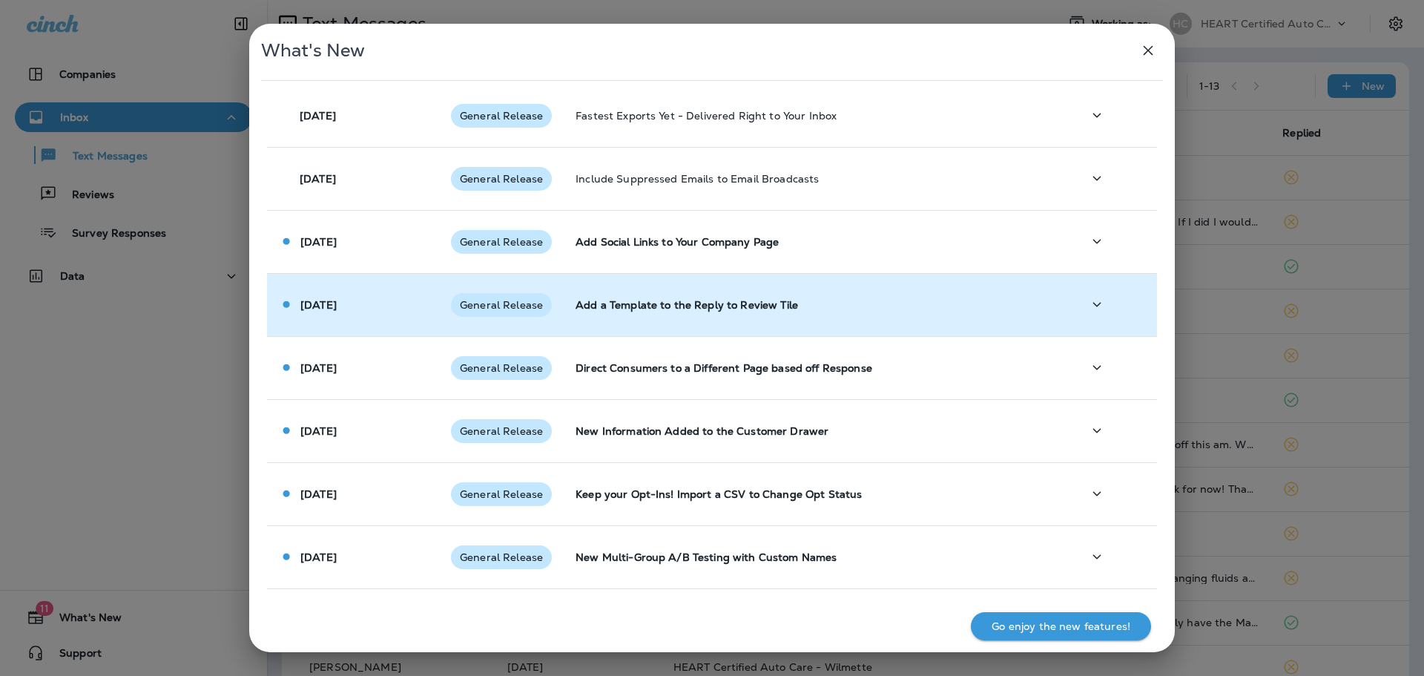
click at [641, 288] on td "Add a Template to the Reply to Review Tile" at bounding box center [817, 304] width 507 height 63
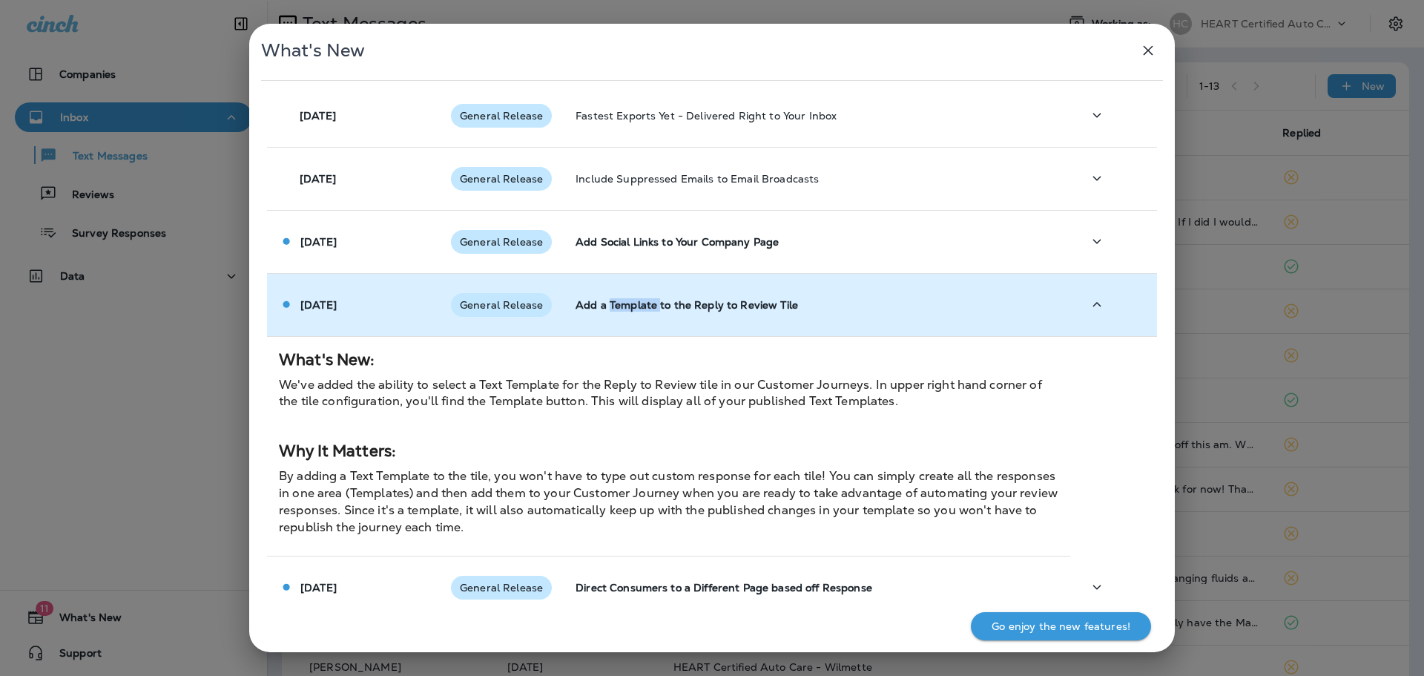
click at [641, 289] on td "Add a Template to the Reply to Review Tile" at bounding box center [817, 304] width 507 height 63
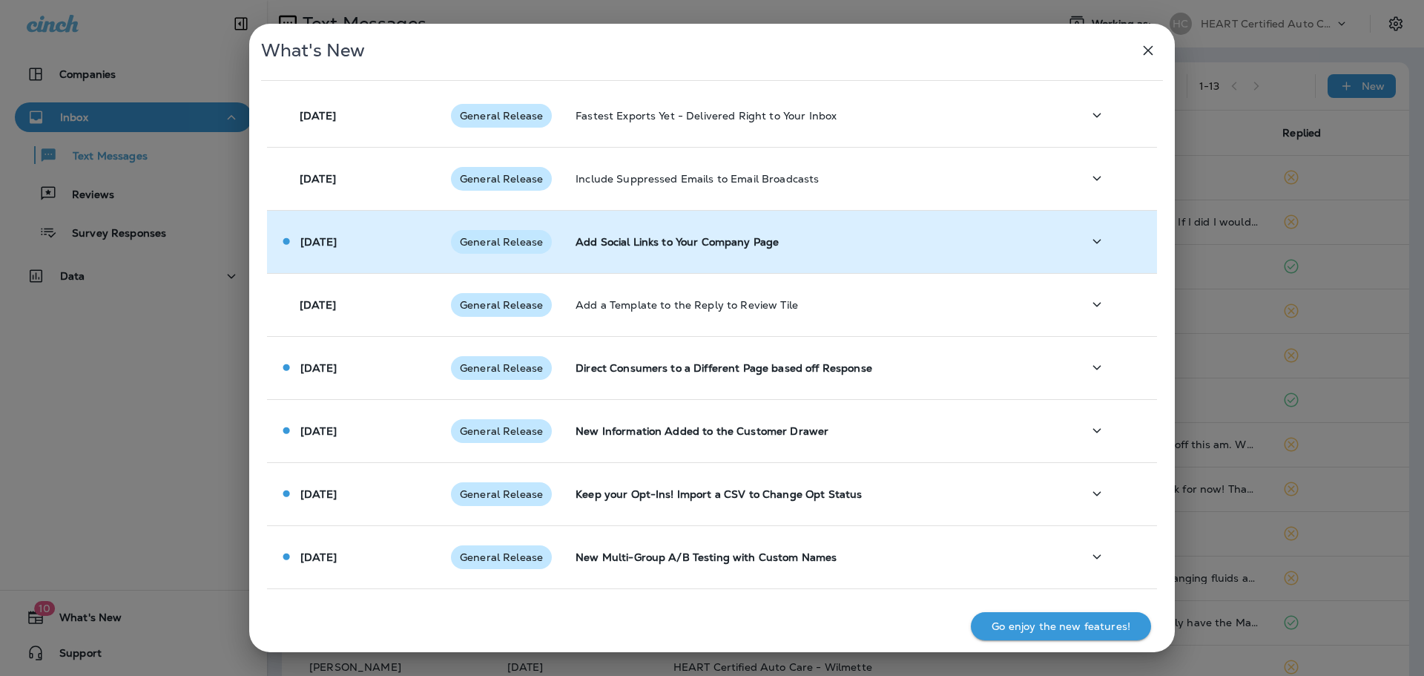
click at [641, 246] on p "Add Social Links to Your Company Page" at bounding box center [817, 242] width 483 height 12
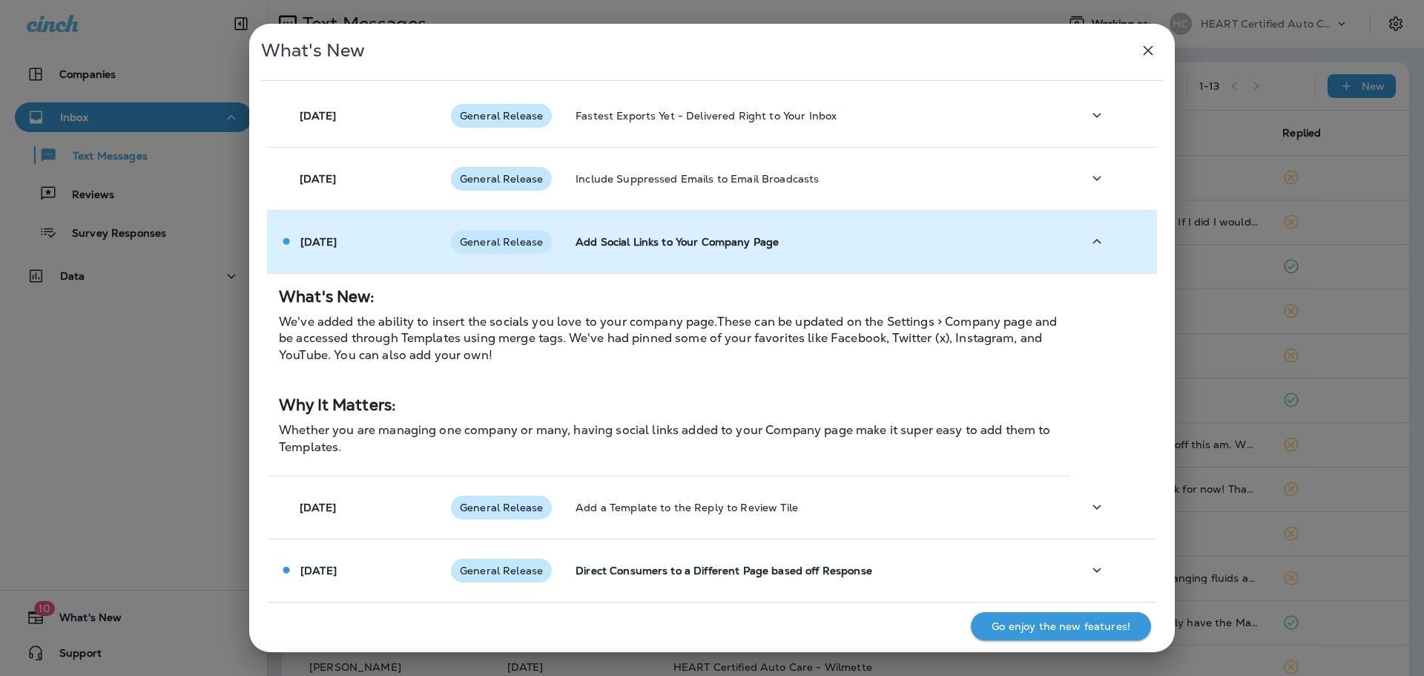
click at [641, 246] on p "Add Social Links to Your Company Page" at bounding box center [817, 242] width 483 height 12
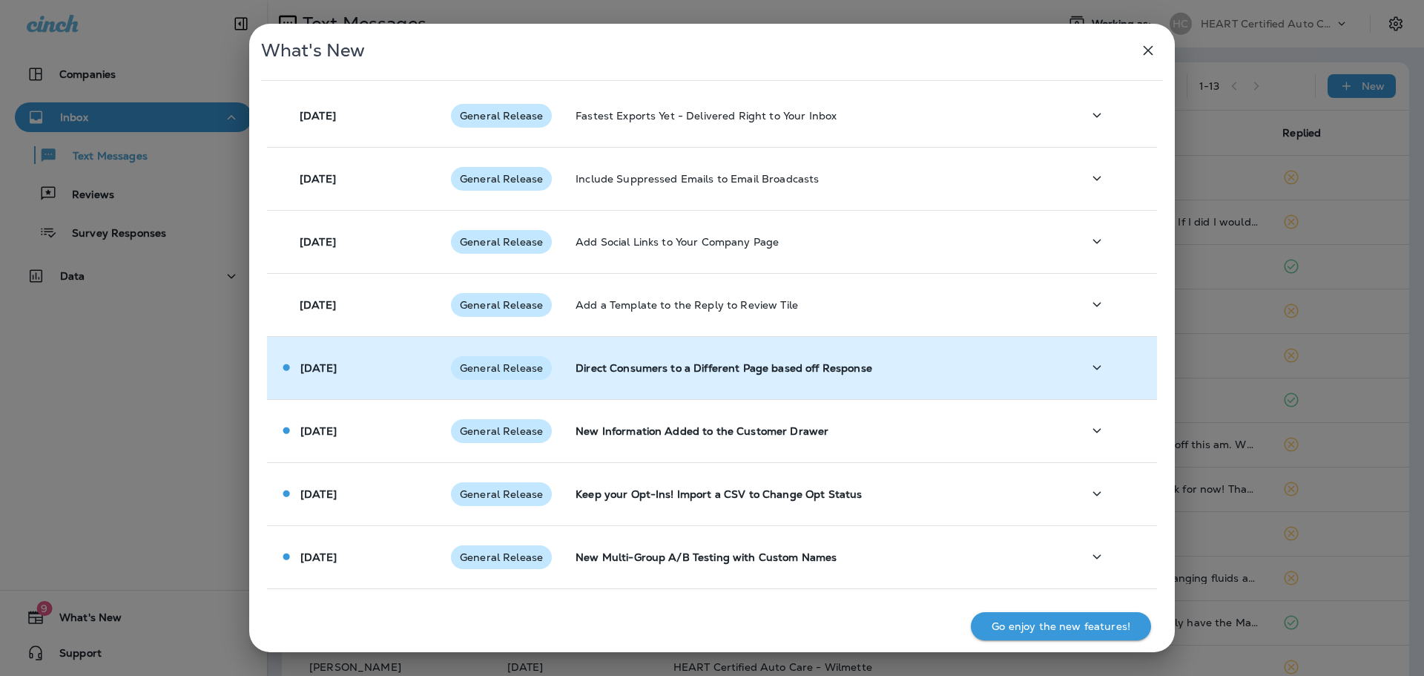
click at [645, 359] on td "Direct Consumers to a Different Page based off Response" at bounding box center [817, 367] width 507 height 63
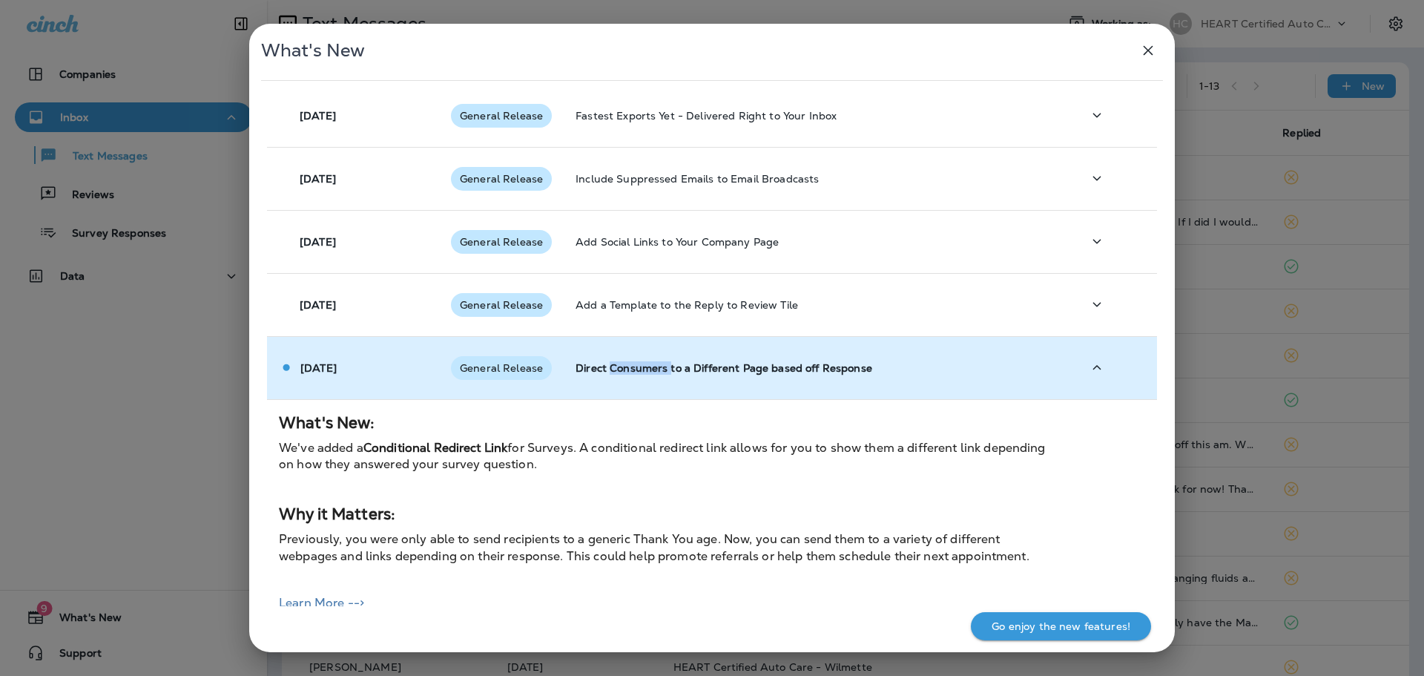
click at [644, 361] on td "Direct Consumers to a Different Page based off Response" at bounding box center [817, 367] width 507 height 63
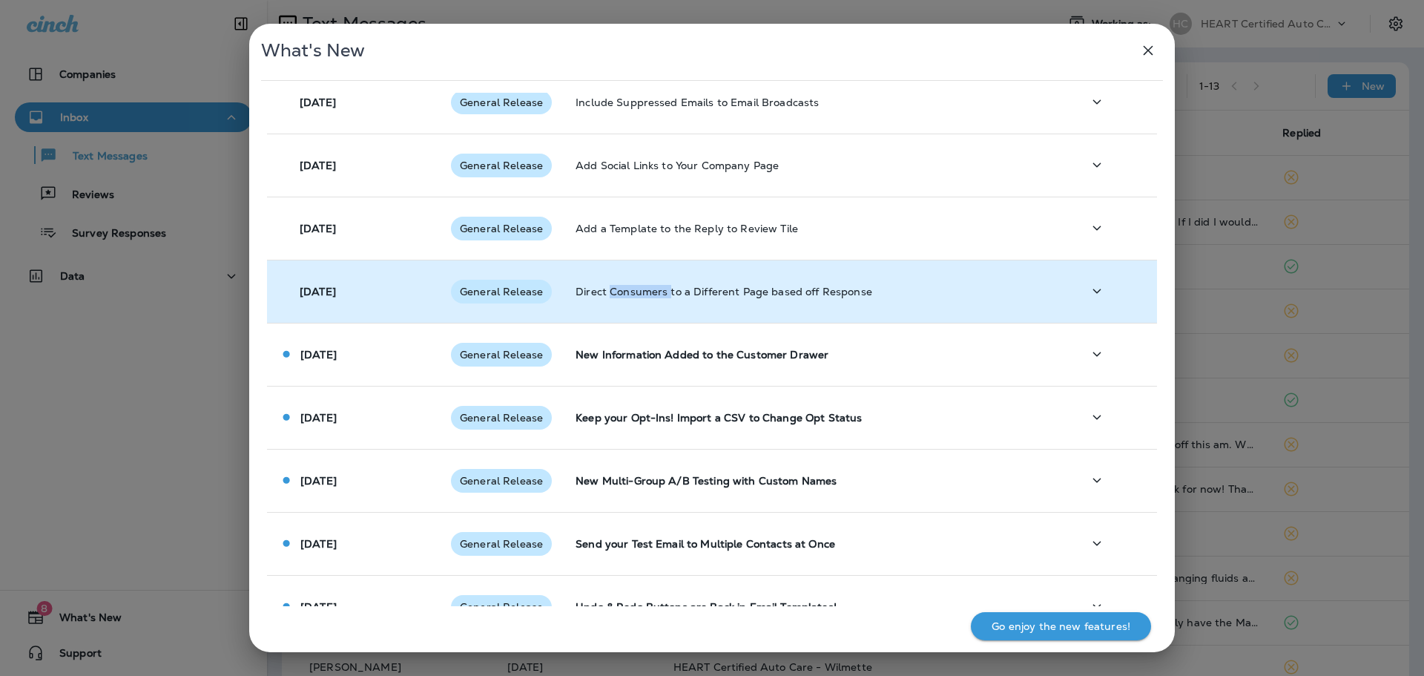
scroll to position [668, 0]
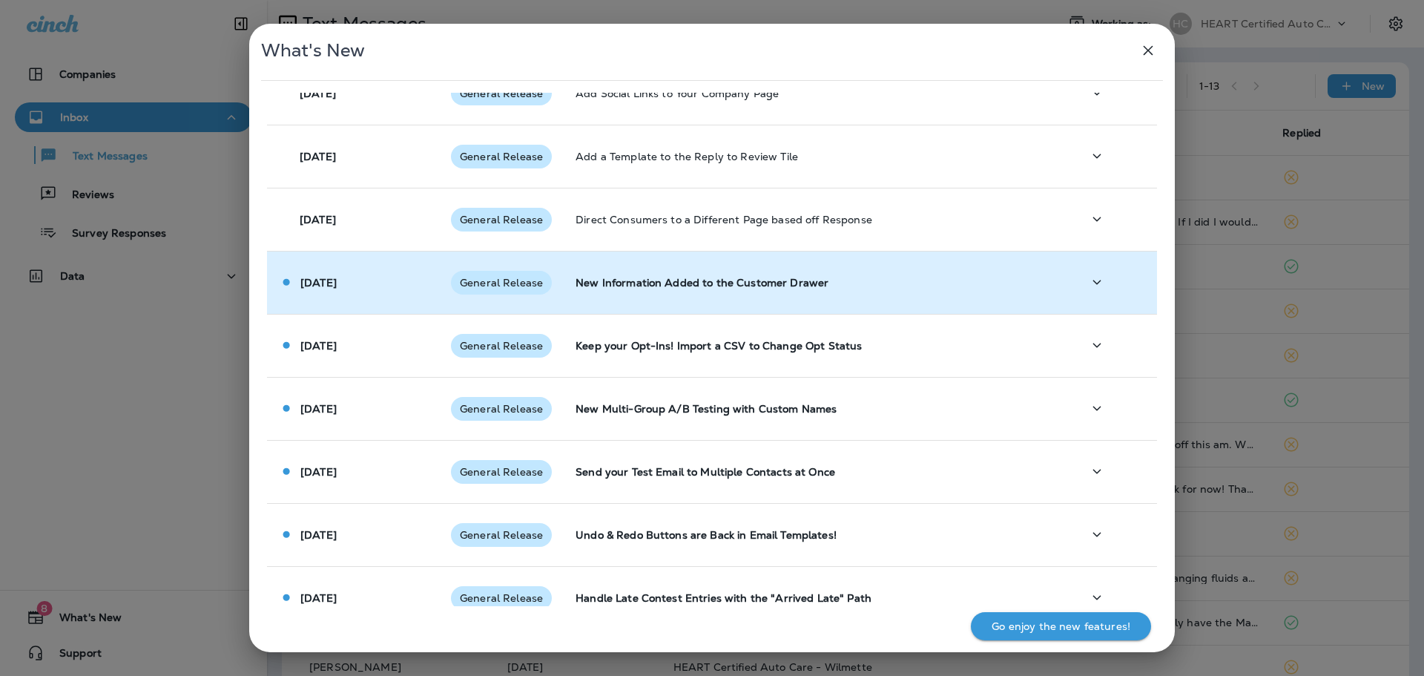
click at [636, 301] on td "New Information Added to the Customer Drawer" at bounding box center [817, 282] width 507 height 63
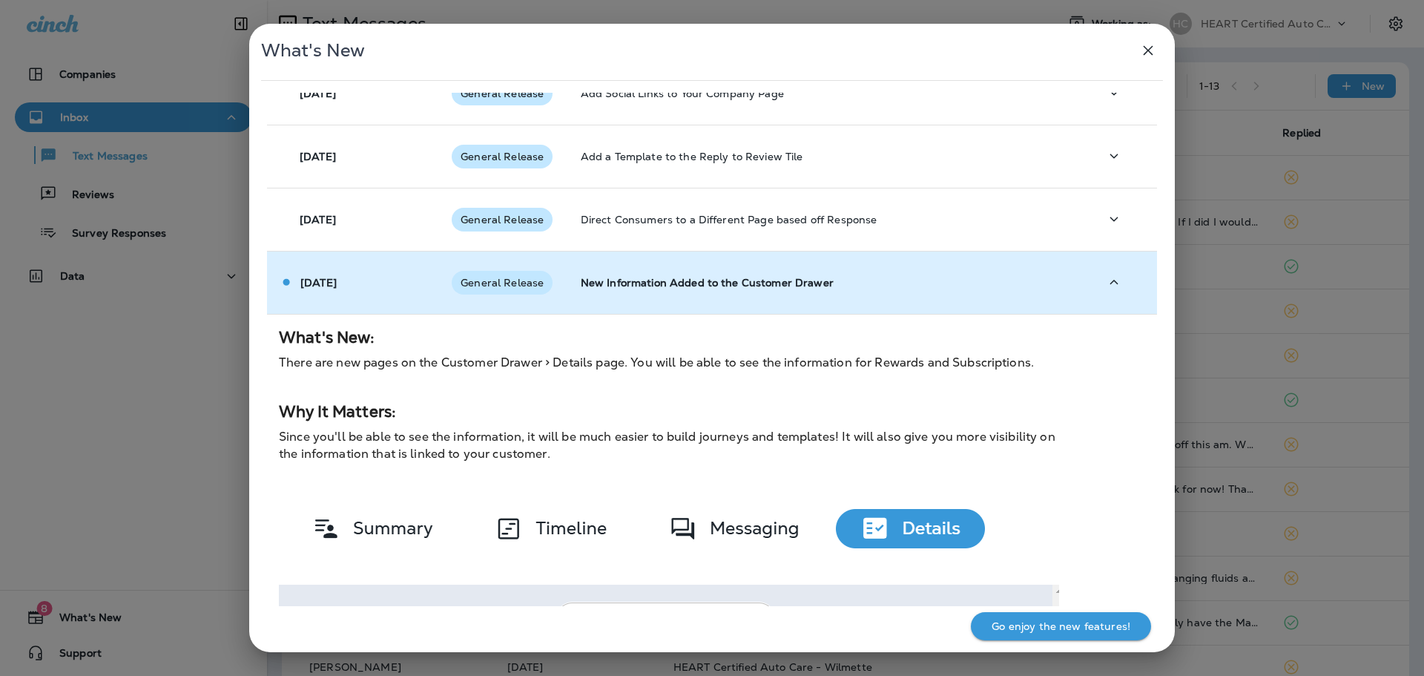
click at [637, 300] on td "New Information Added to the Customer Drawer" at bounding box center [828, 282] width 519 height 63
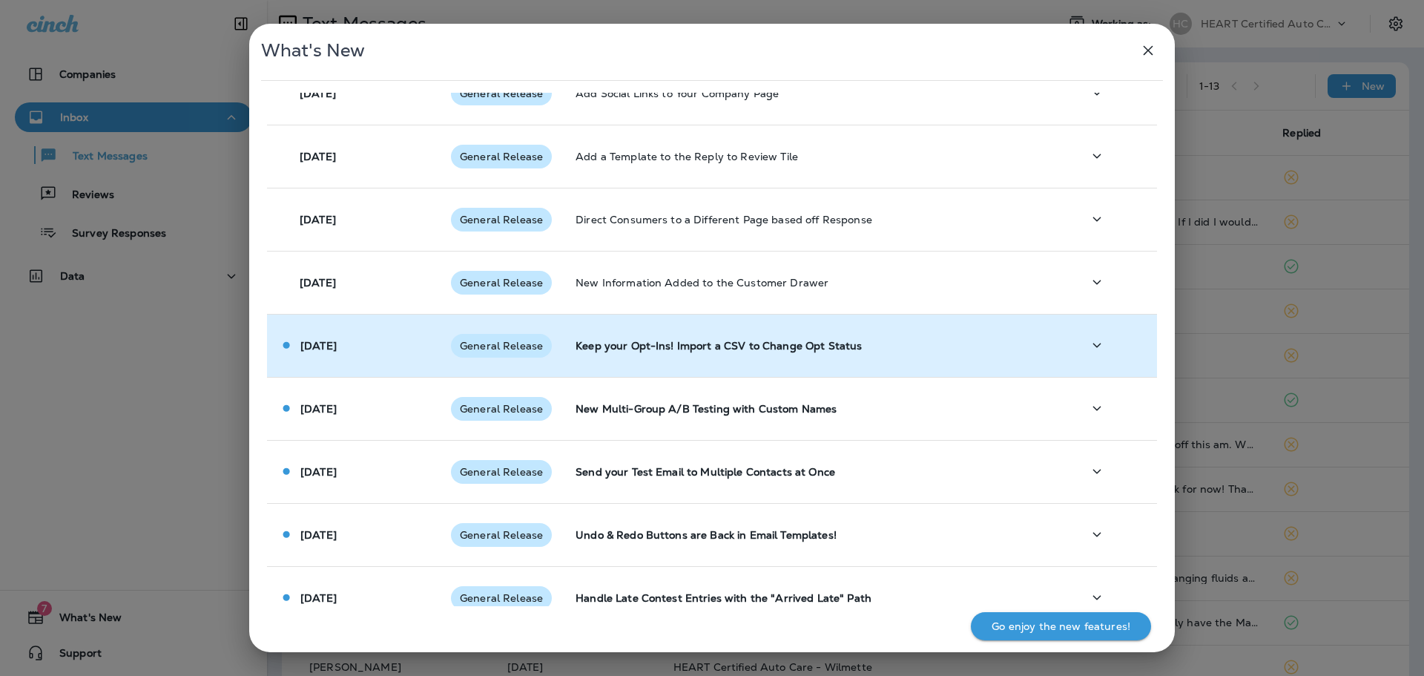
click at [632, 345] on p "Keep your Opt-Ins! Import a CSV to Change Opt Status" at bounding box center [817, 346] width 483 height 12
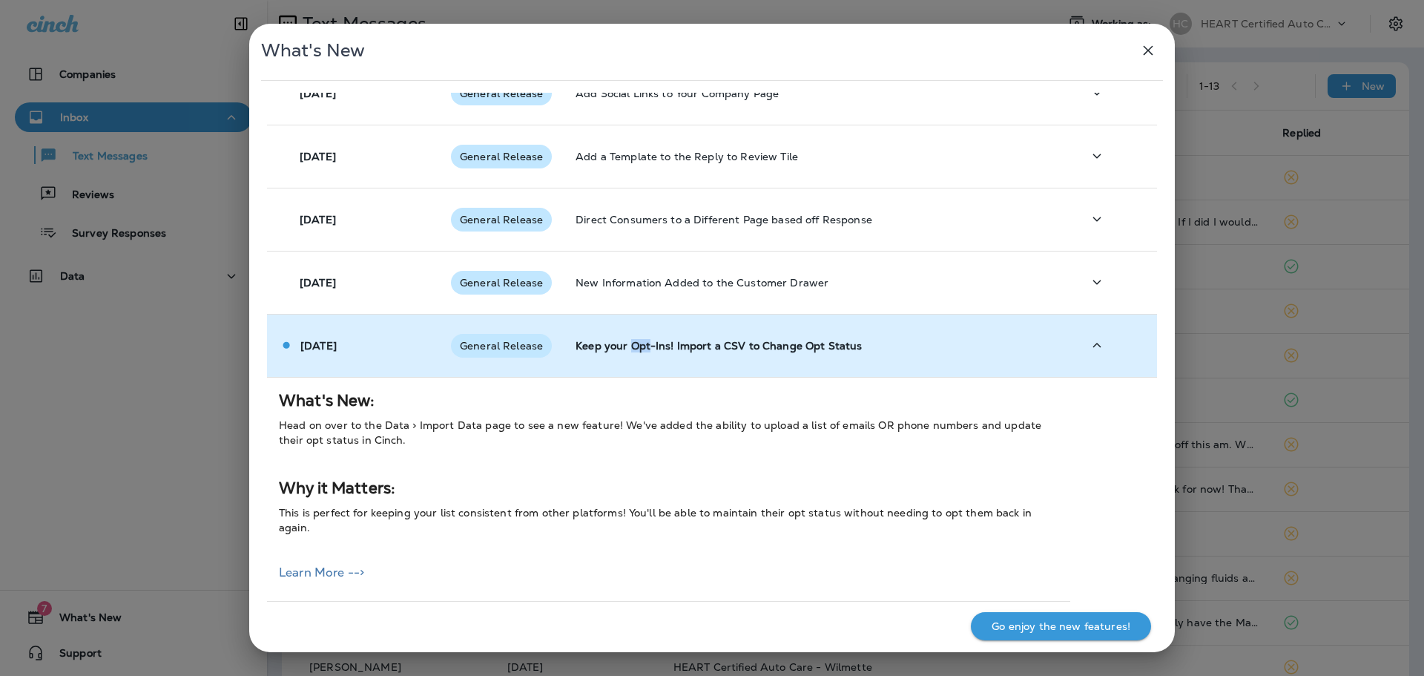
click at [632, 346] on p "Keep your Opt-Ins! Import a CSV to Change Opt Status" at bounding box center [817, 346] width 483 height 12
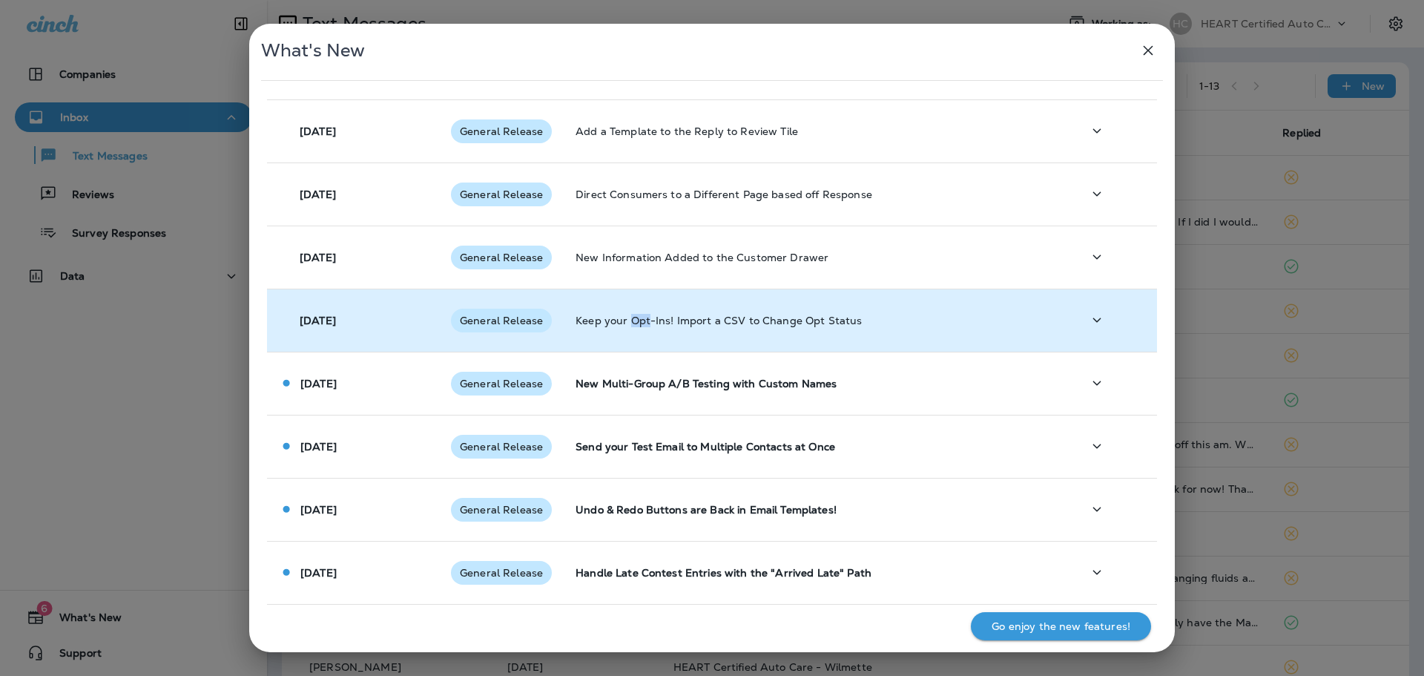
scroll to position [706, 0]
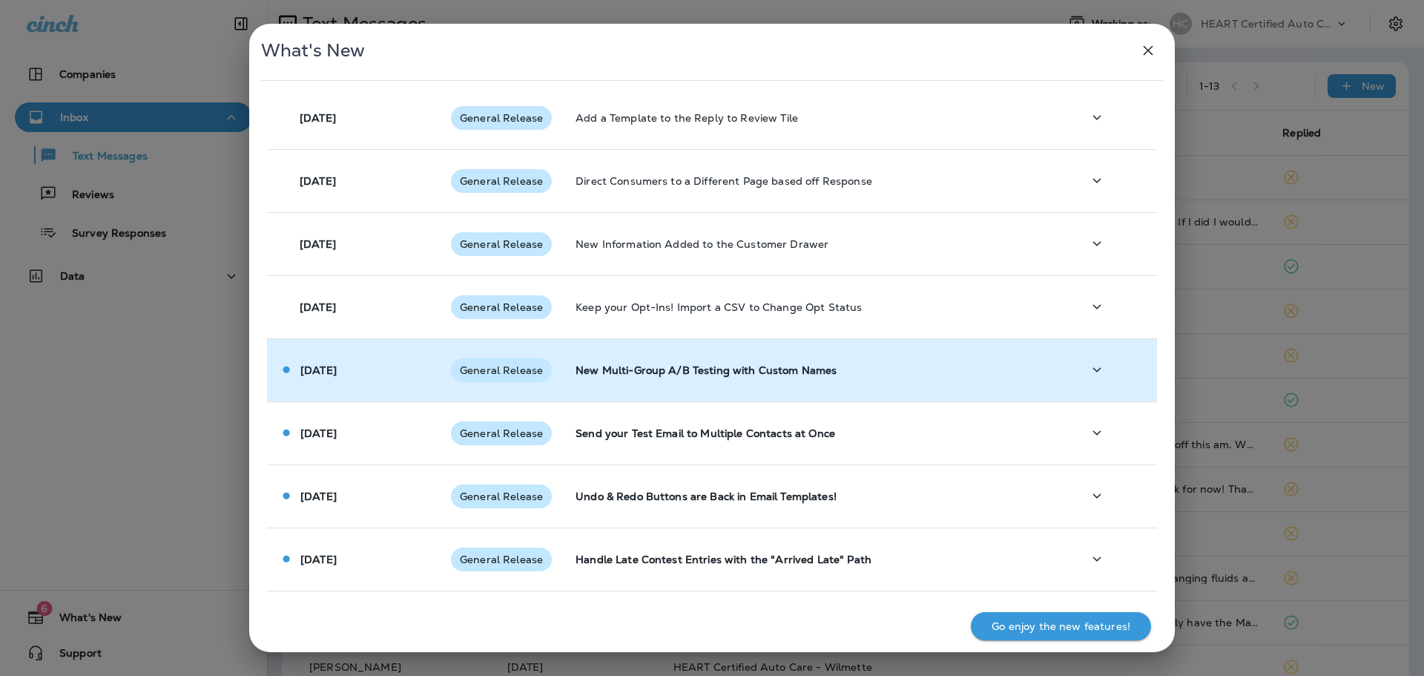
click at [635, 372] on p "New Multi-Group A/B Testing with Custom Names" at bounding box center [817, 370] width 483 height 12
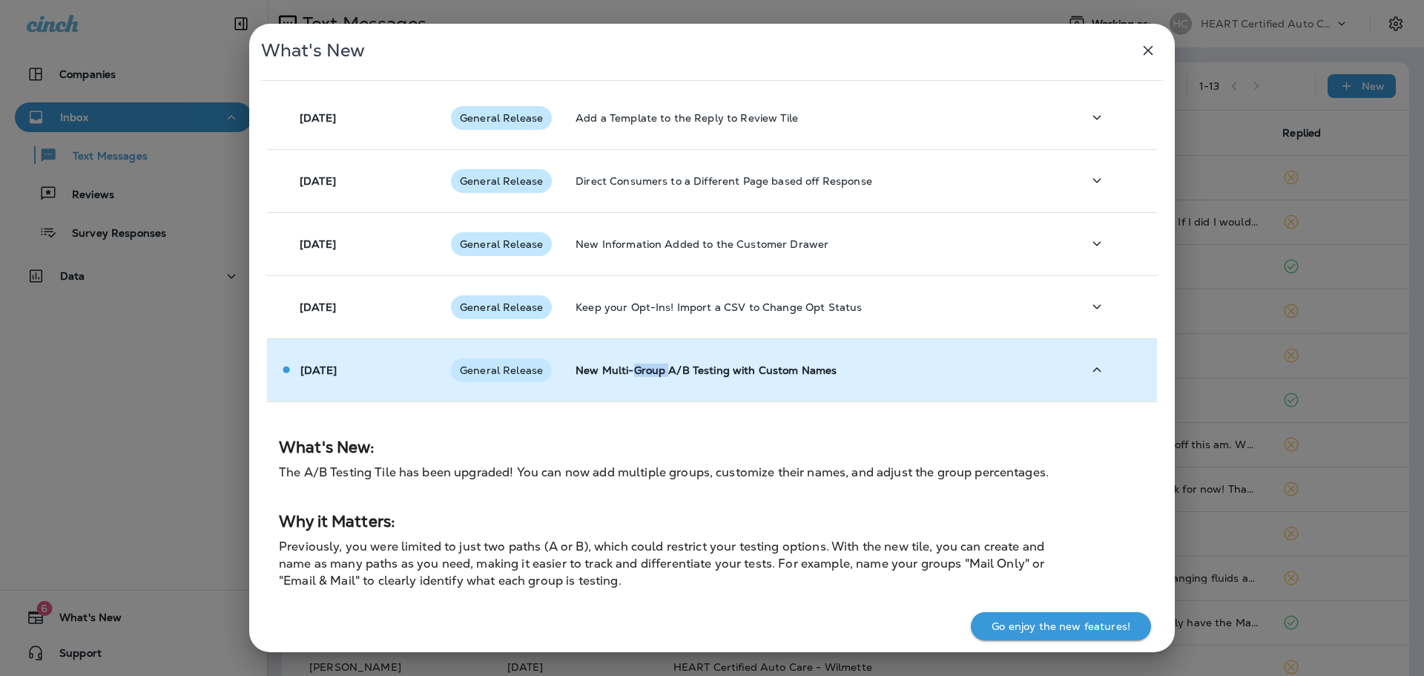
click at [635, 372] on p "New Multi-Group A/B Testing with Custom Names" at bounding box center [817, 370] width 483 height 12
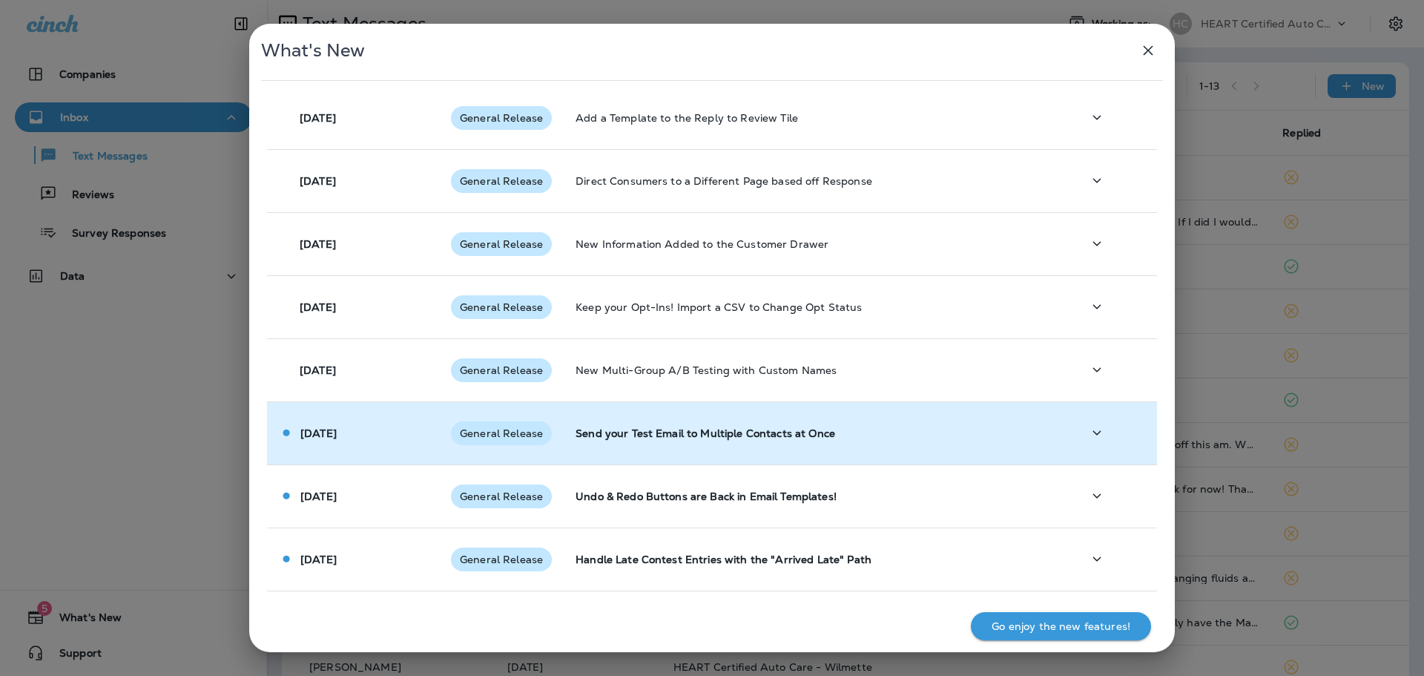
click at [639, 431] on p "Send your Test Email to Multiple Contacts at Once" at bounding box center [817, 433] width 483 height 12
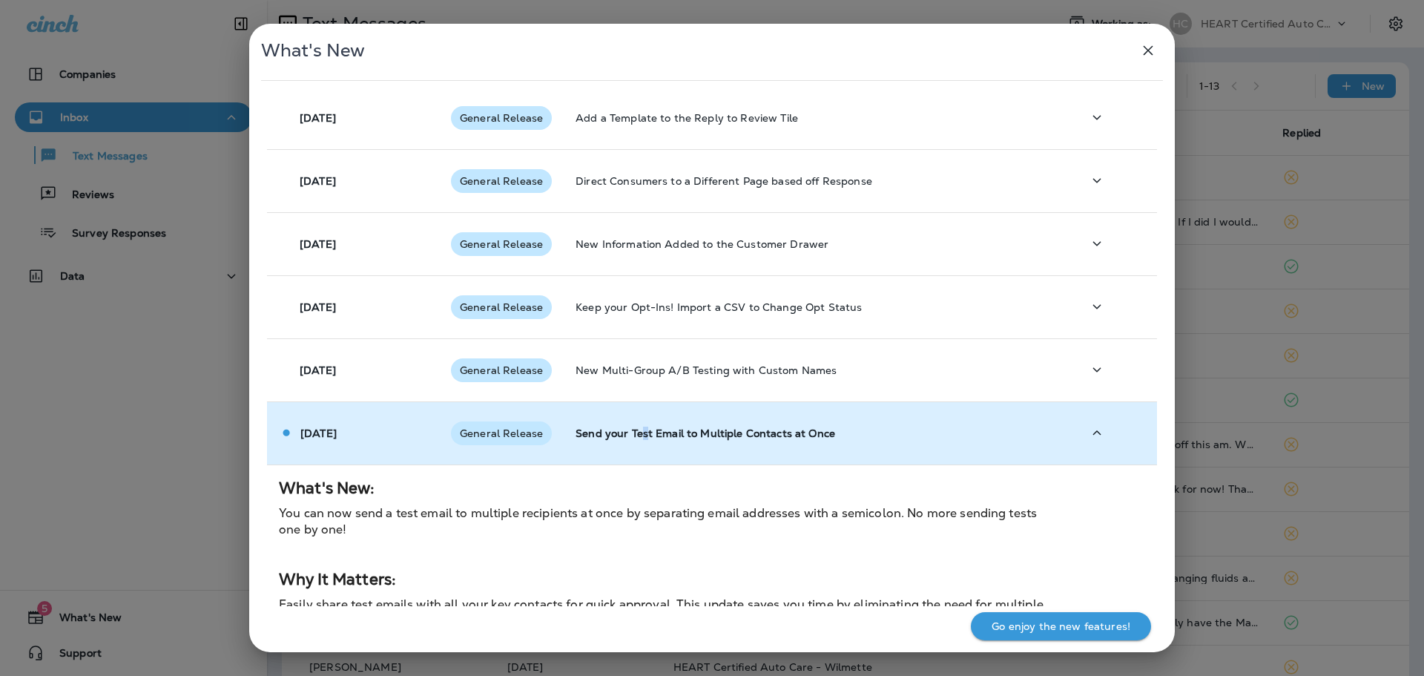
click at [639, 431] on p "Send your Test Email to Multiple Contacts at Once" at bounding box center [817, 433] width 483 height 12
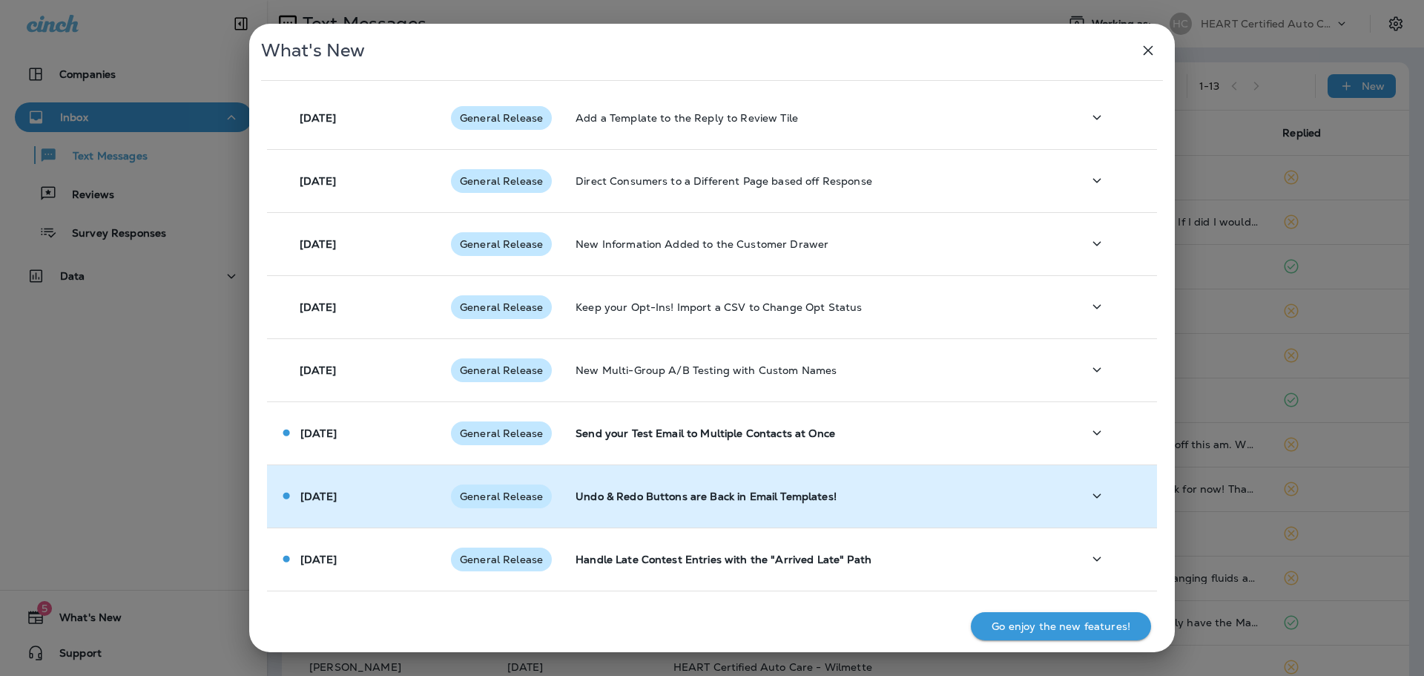
click at [643, 480] on td "Undo & Redo Buttons are Back in Email Templates!" at bounding box center [817, 495] width 507 height 63
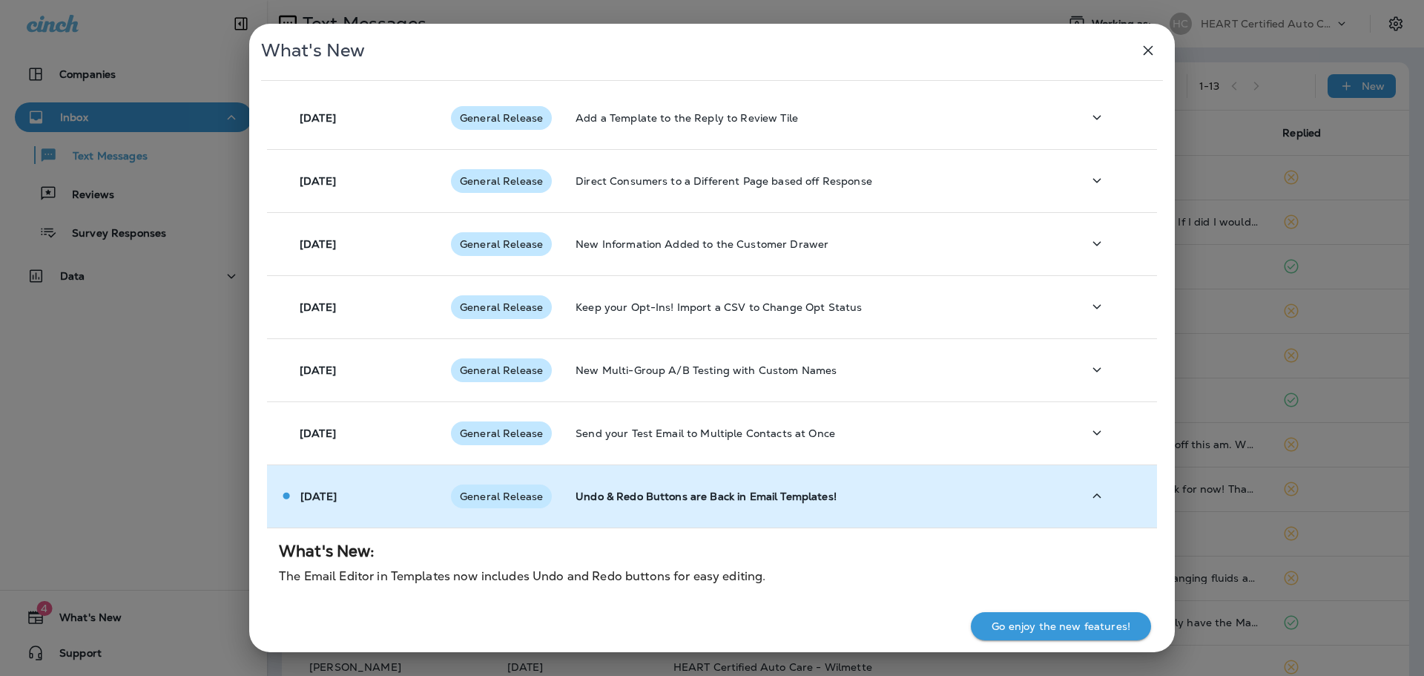
click at [639, 498] on p "Undo & Redo Buttons are Back in Email Templates!" at bounding box center [817, 496] width 483 height 12
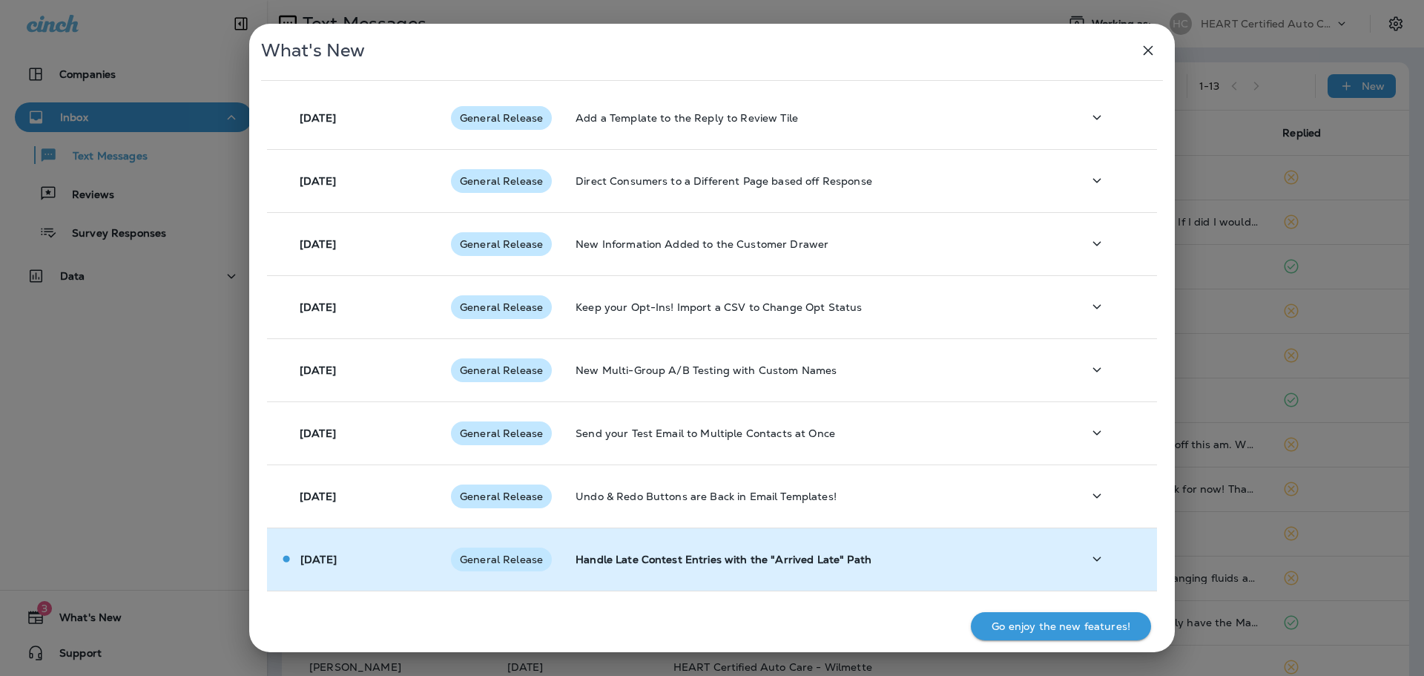
click at [631, 557] on p "Handle Late Contest Entries with the "Arrived Late" Path" at bounding box center [817, 559] width 483 height 12
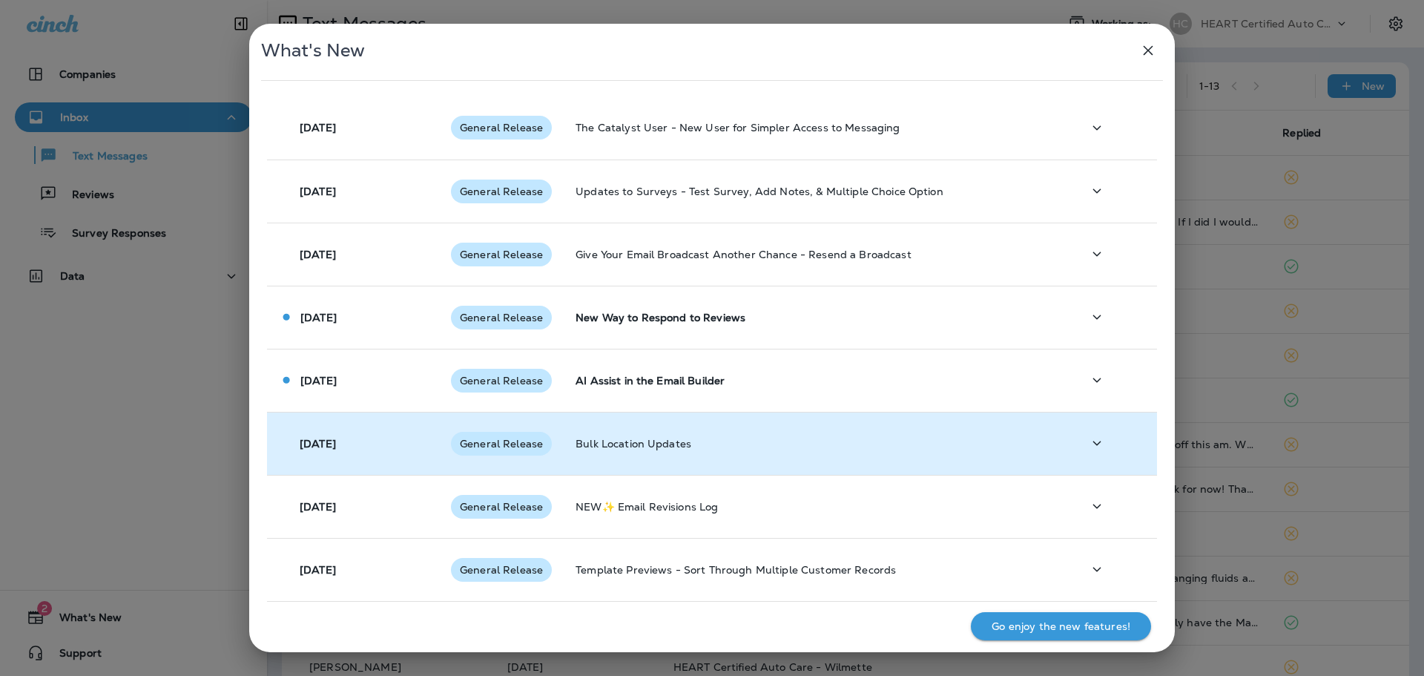
scroll to position [0, 0]
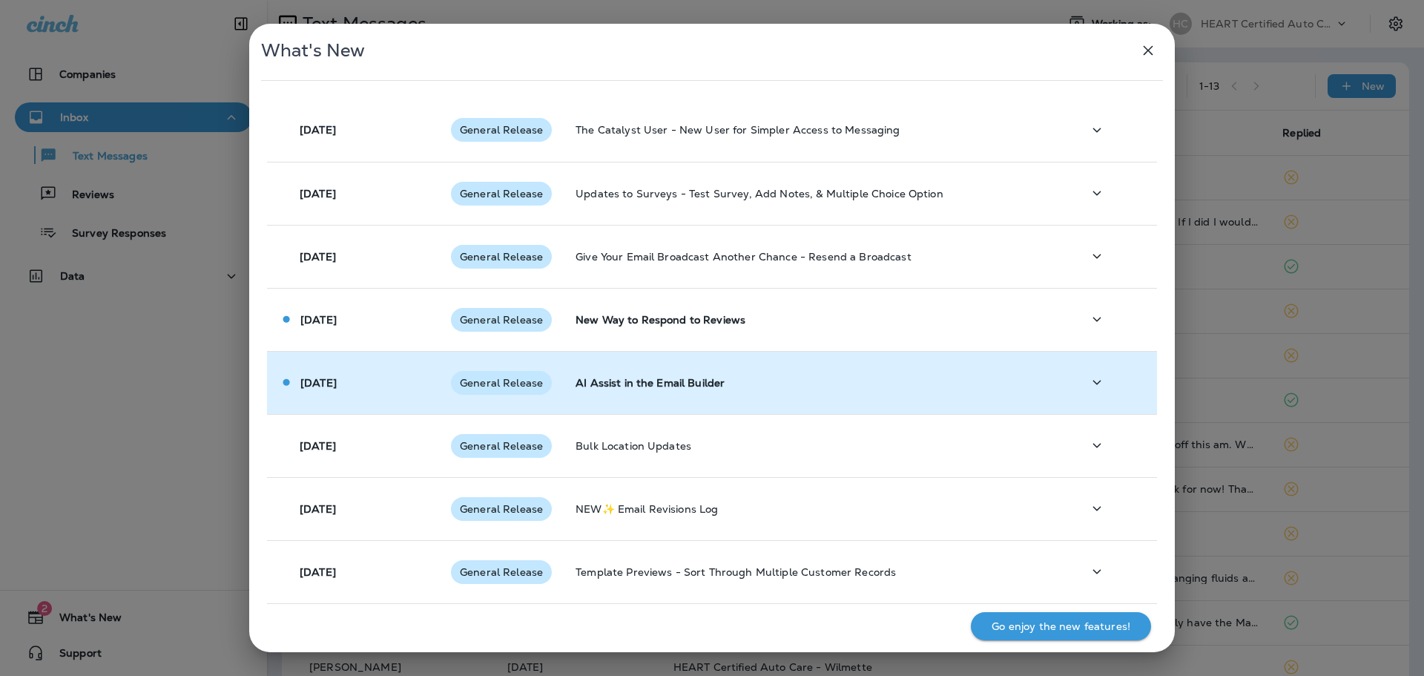
click at [632, 372] on td "AI Assist in the Email Builder" at bounding box center [817, 382] width 507 height 63
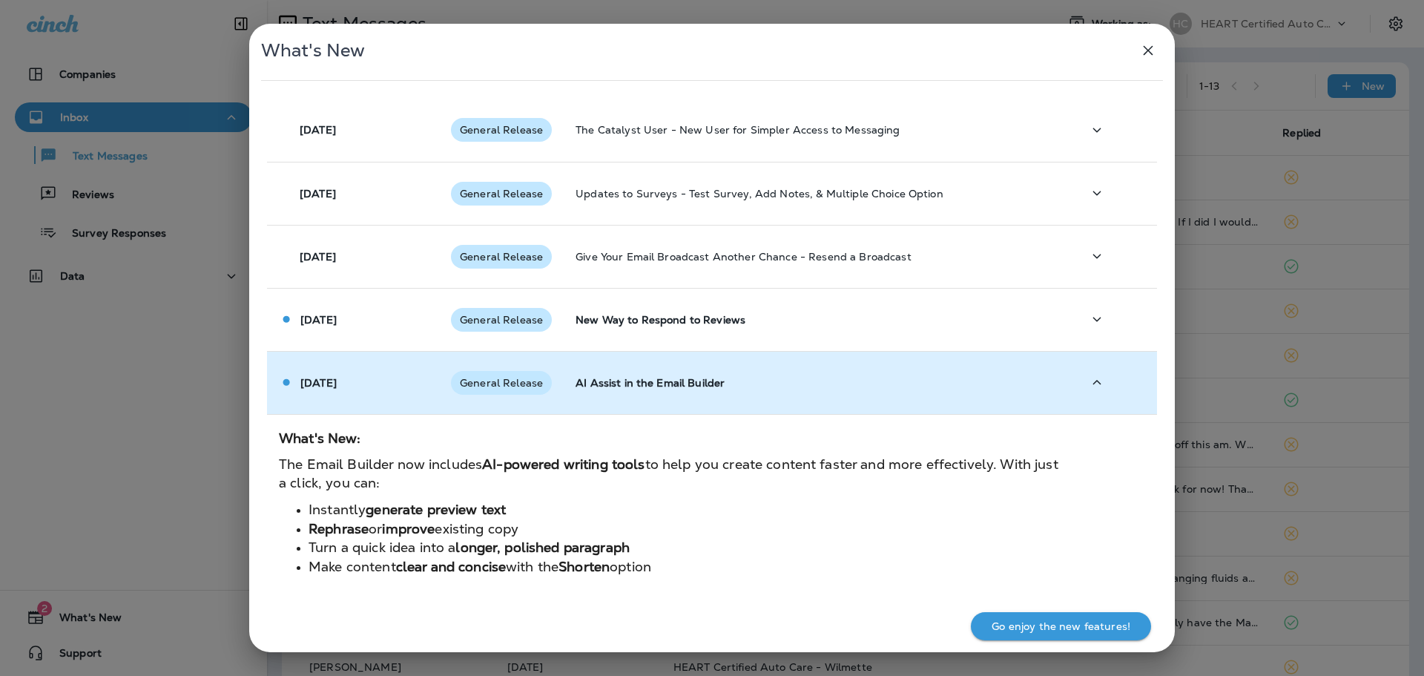
click at [632, 377] on p "AI Assist in the Email Builder" at bounding box center [817, 383] width 483 height 12
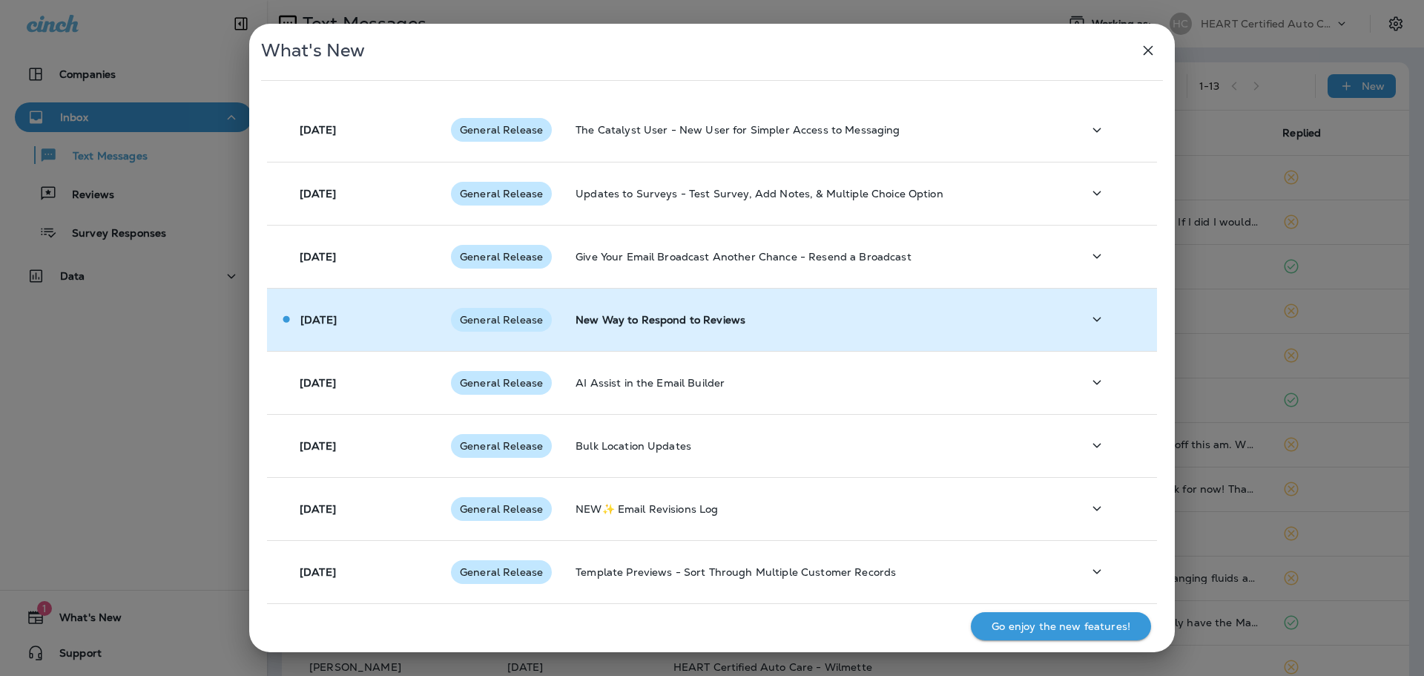
click at [631, 325] on p "New Way to Respond to Reviews" at bounding box center [817, 320] width 483 height 12
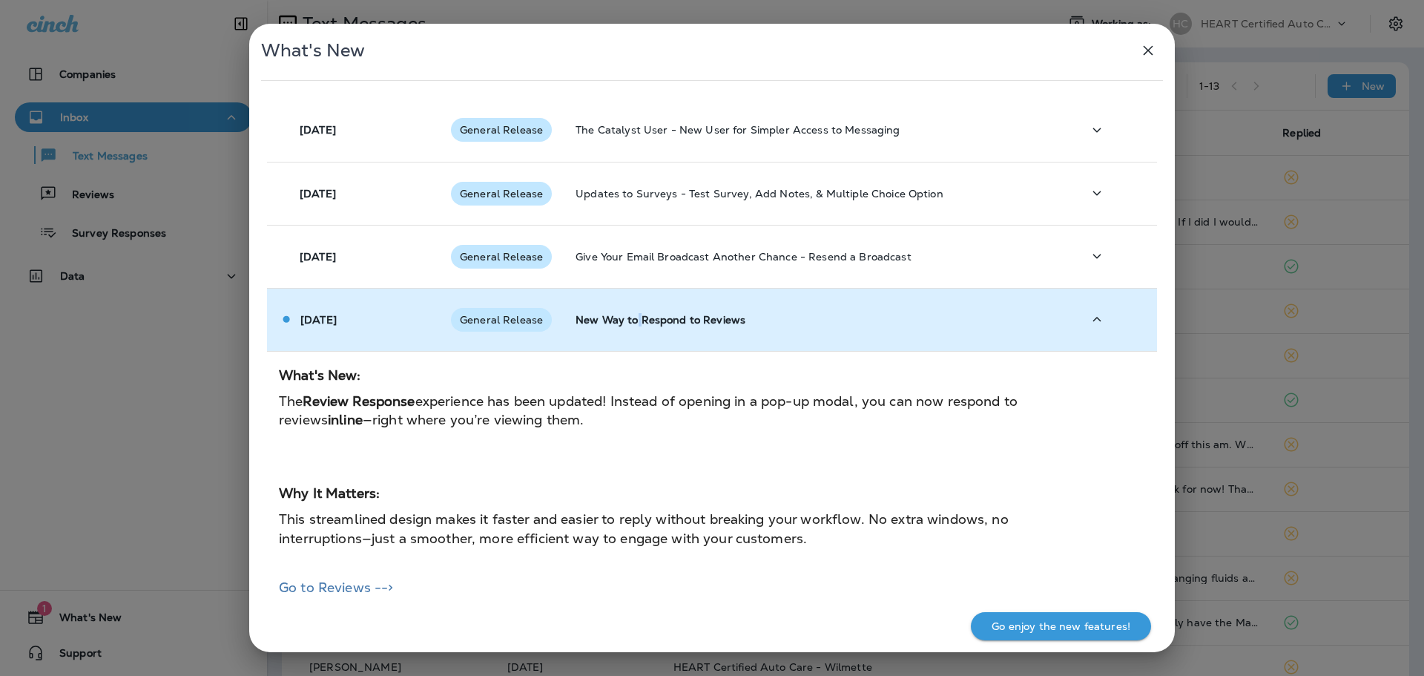
click at [631, 325] on p "New Way to Respond to Reviews" at bounding box center [817, 320] width 483 height 12
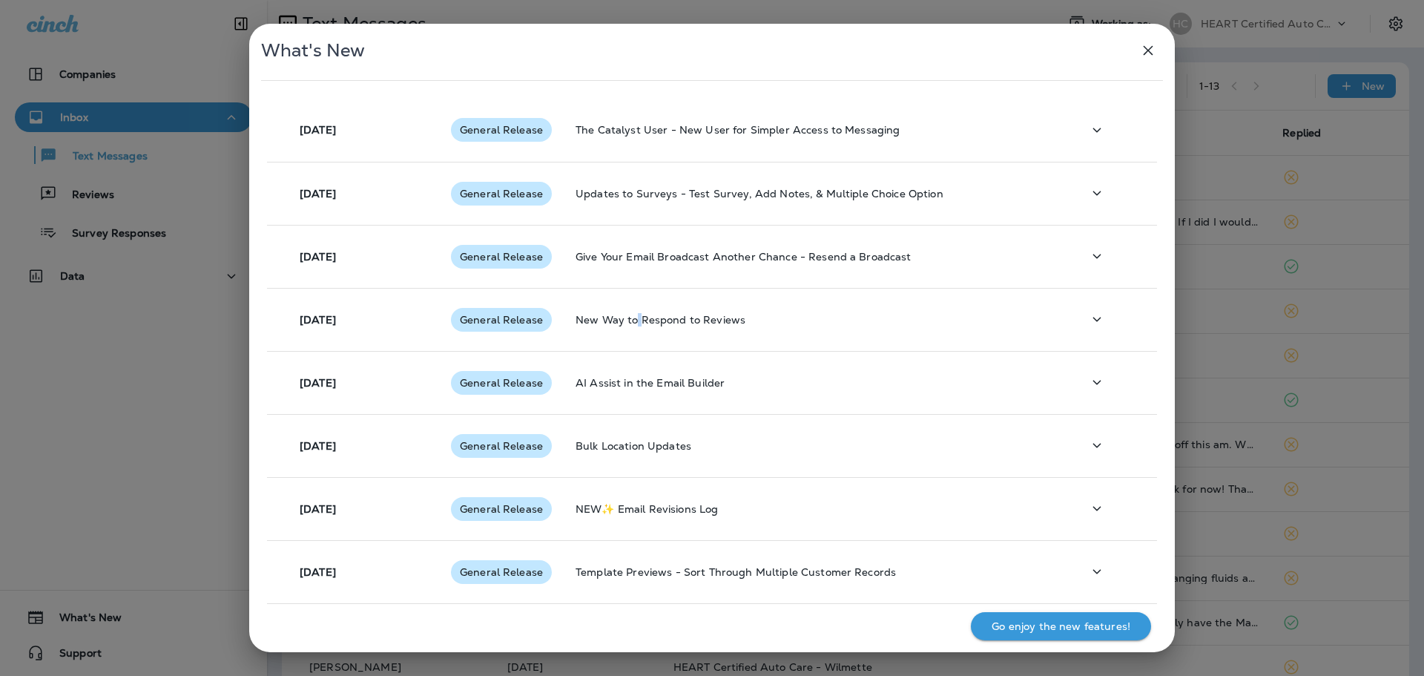
click at [1148, 42] on icon "button" at bounding box center [1149, 51] width 18 height 18
